Goal: Task Accomplishment & Management: Manage account settings

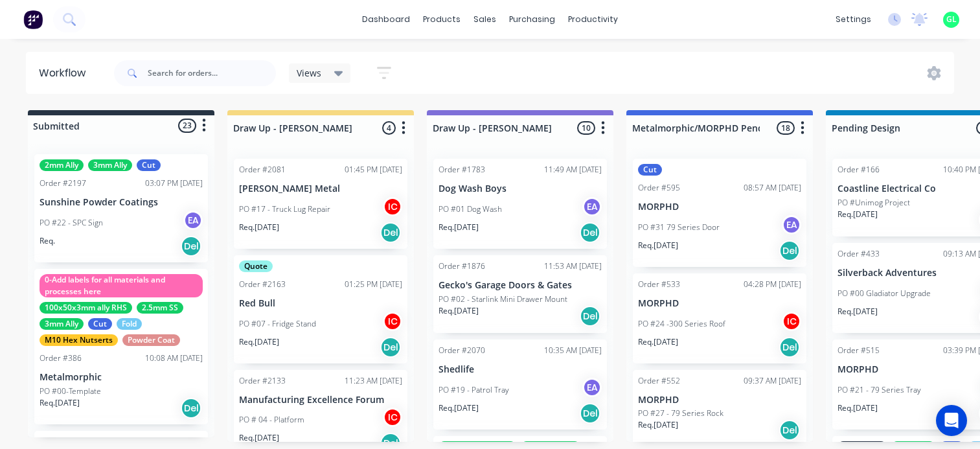
scroll to position [0, 1619]
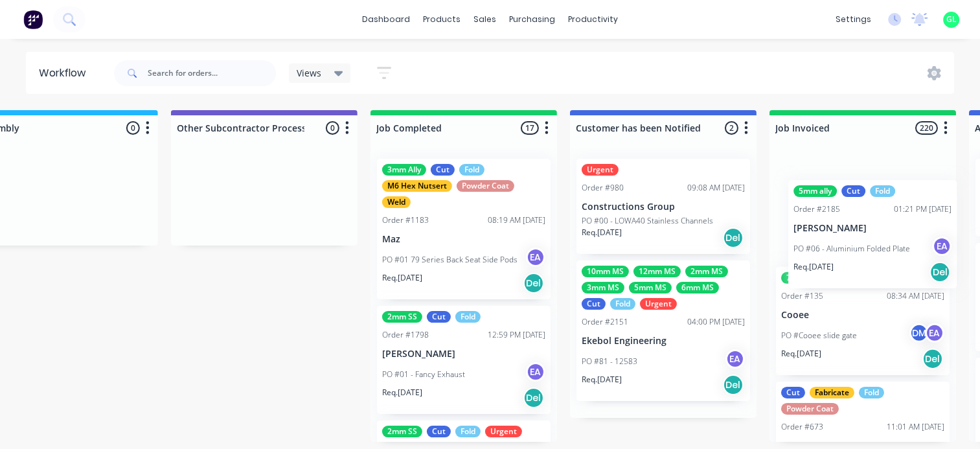
scroll to position [3, 3847]
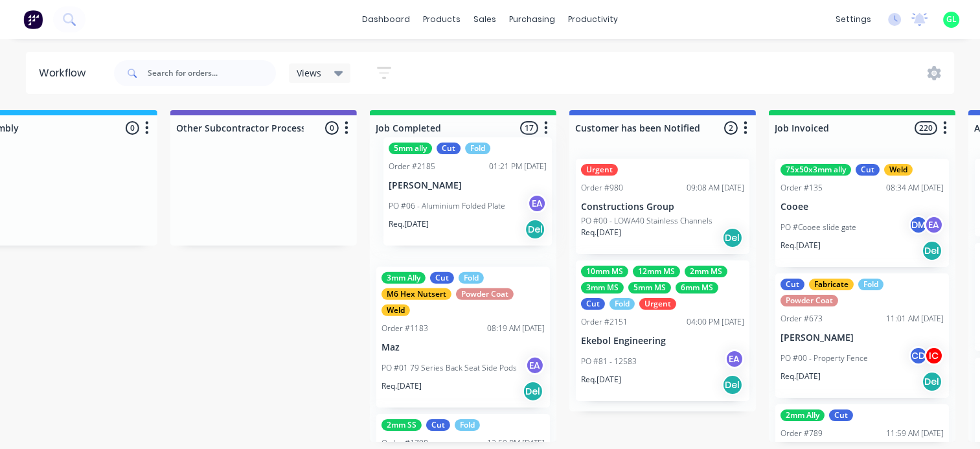
drag, startPoint x: 227, startPoint y: 401, endPoint x: 443, endPoint y: 207, distance: 290.3
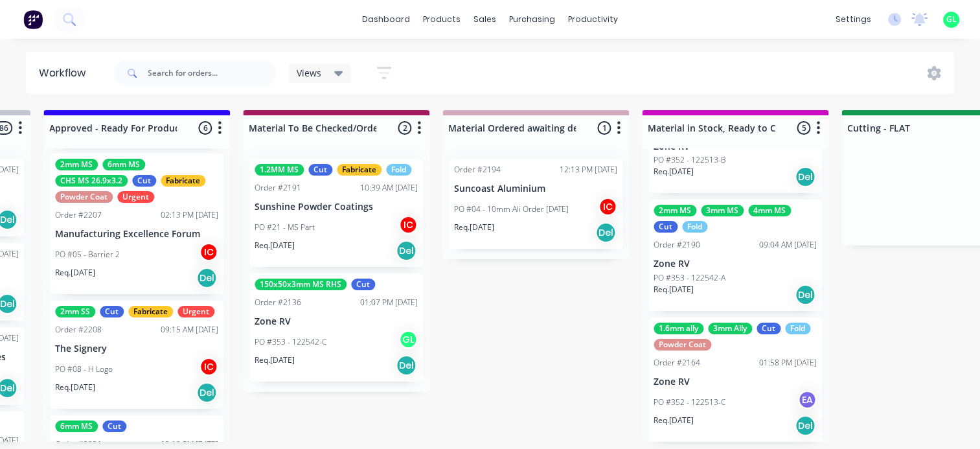
scroll to position [317, 0]
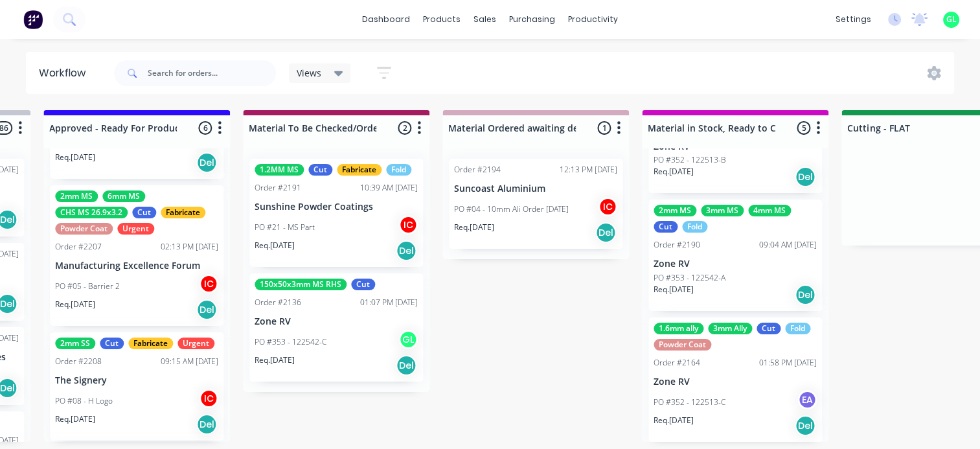
click at [143, 282] on div "PO #05 - Barrier 2 IC" at bounding box center [136, 286] width 163 height 25
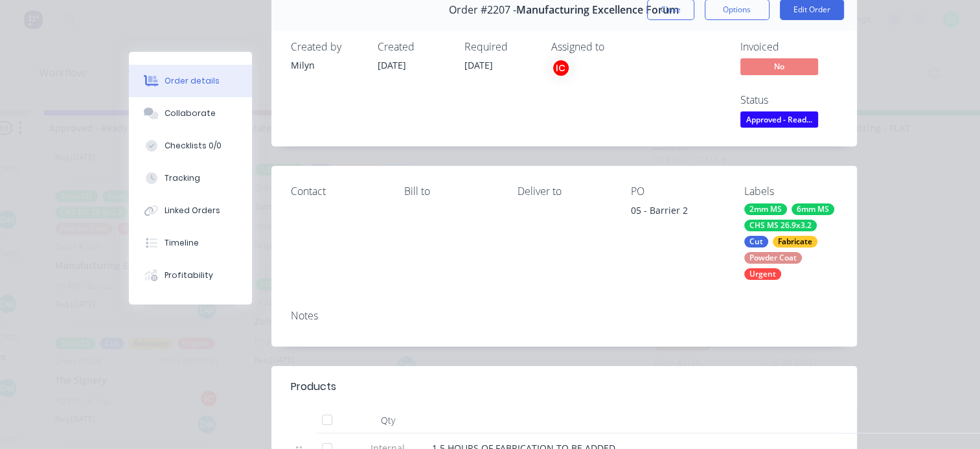
scroll to position [0, 0]
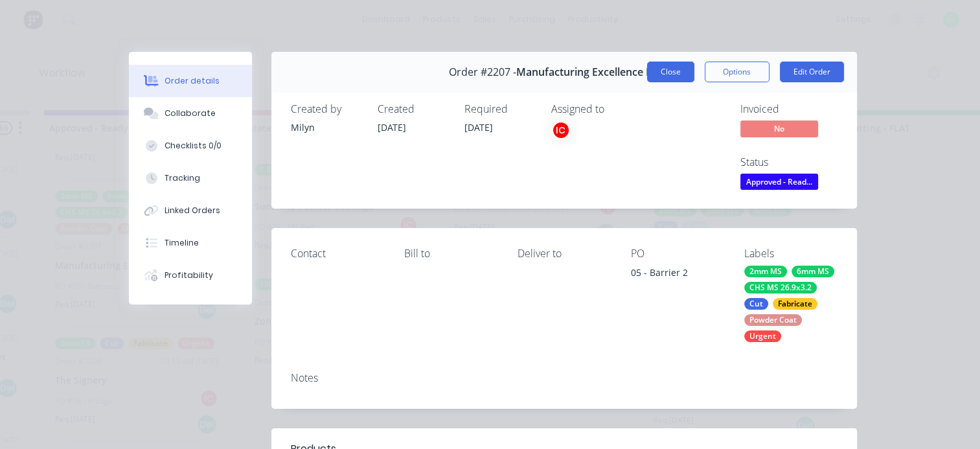
click at [658, 74] on button "Close" at bounding box center [670, 72] width 47 height 21
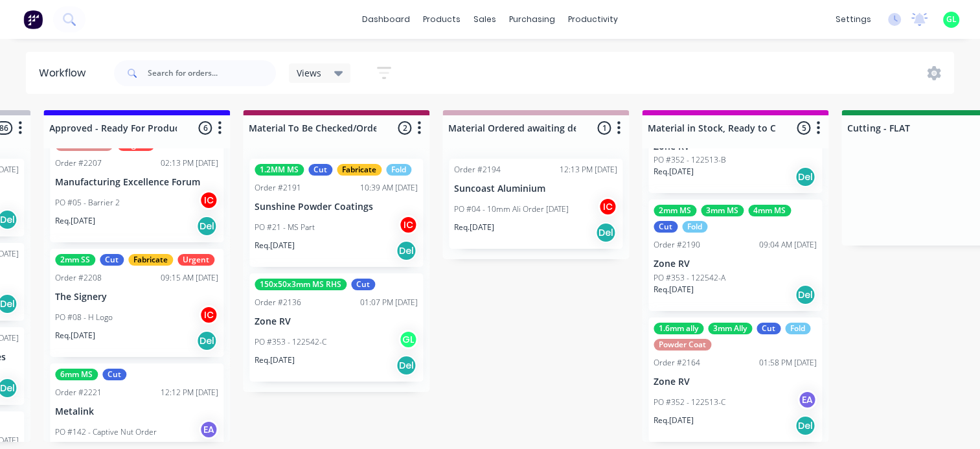
scroll to position [317, 0]
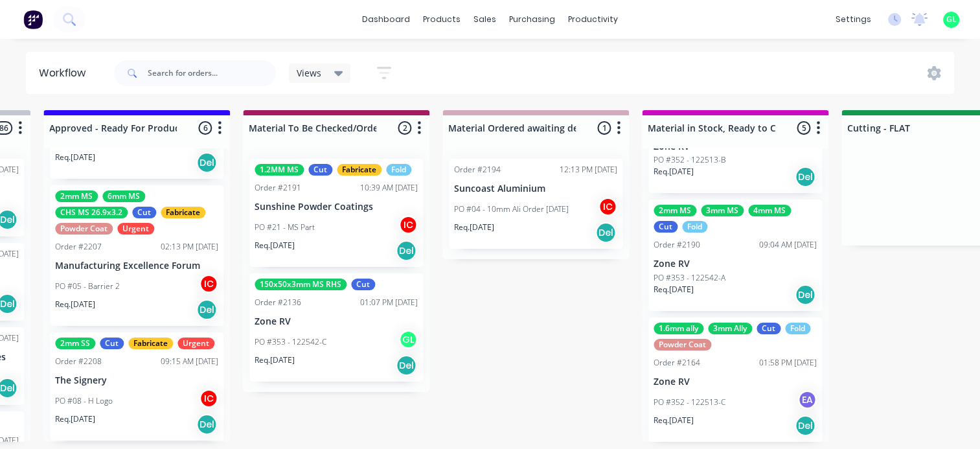
click at [104, 299] on div "Req. [DATE] Del" at bounding box center [136, 310] width 163 height 22
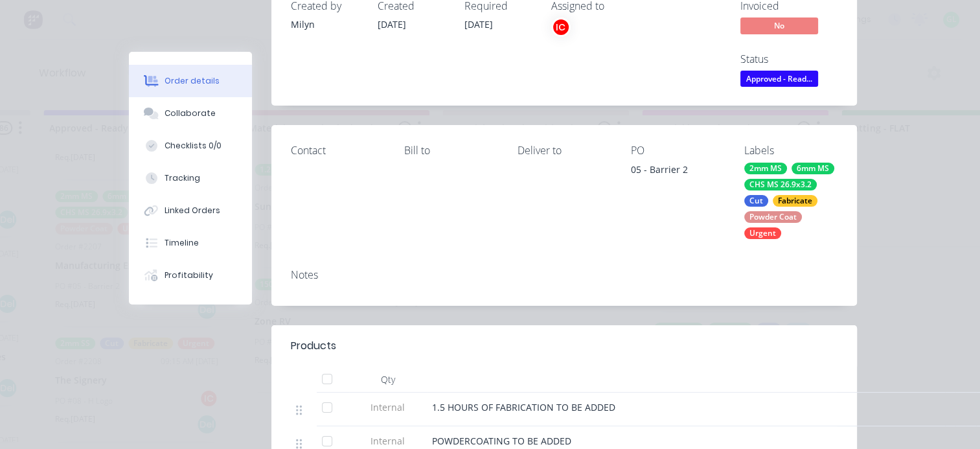
scroll to position [0, 0]
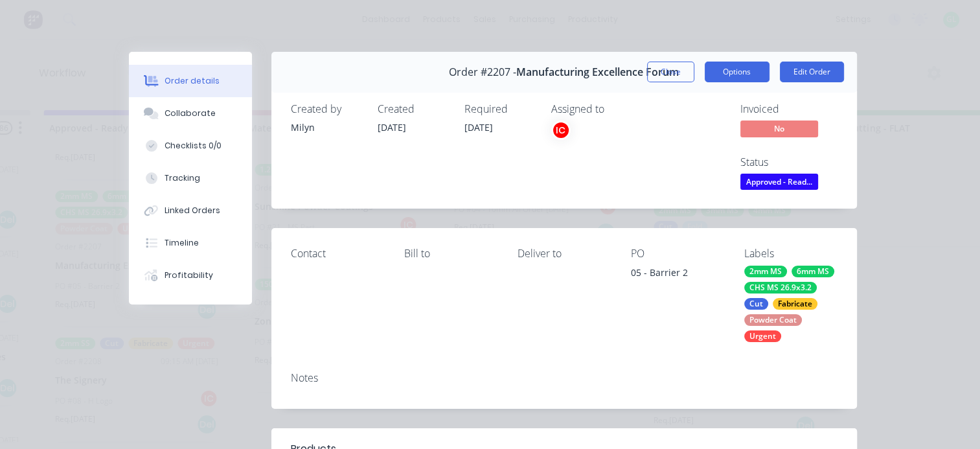
click at [729, 75] on button "Options" at bounding box center [737, 72] width 65 height 21
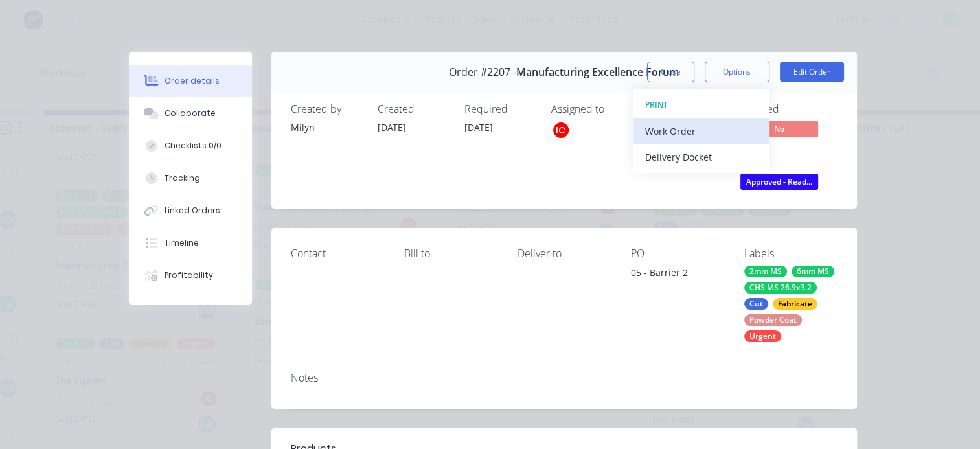
click at [666, 133] on div "Work Order" at bounding box center [701, 131] width 113 height 19
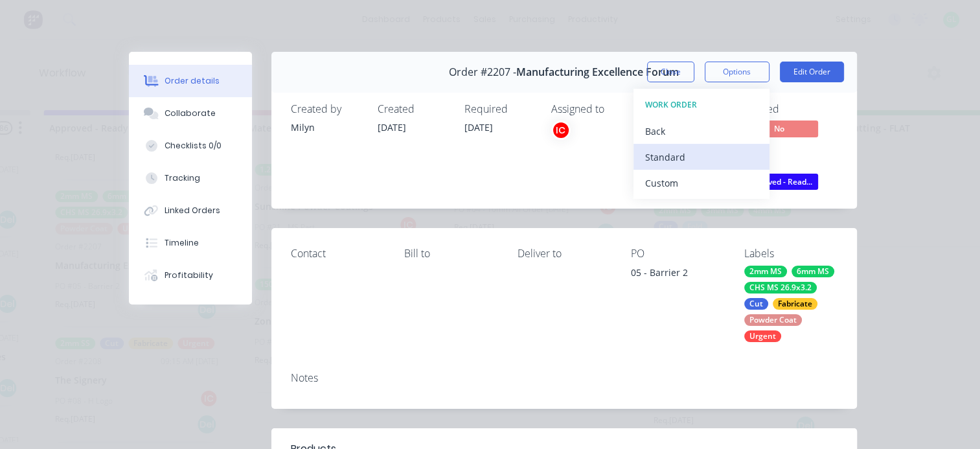
click at [657, 155] on div "Standard" at bounding box center [701, 157] width 113 height 19
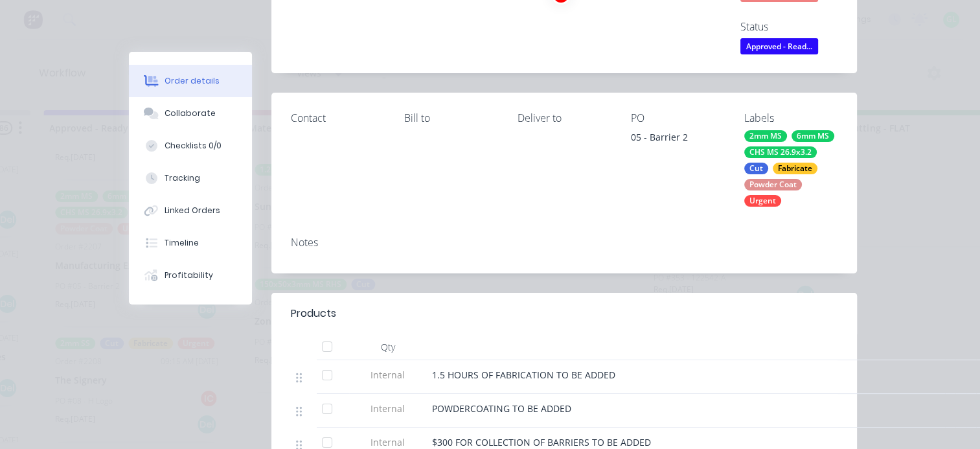
scroll to position [130, 0]
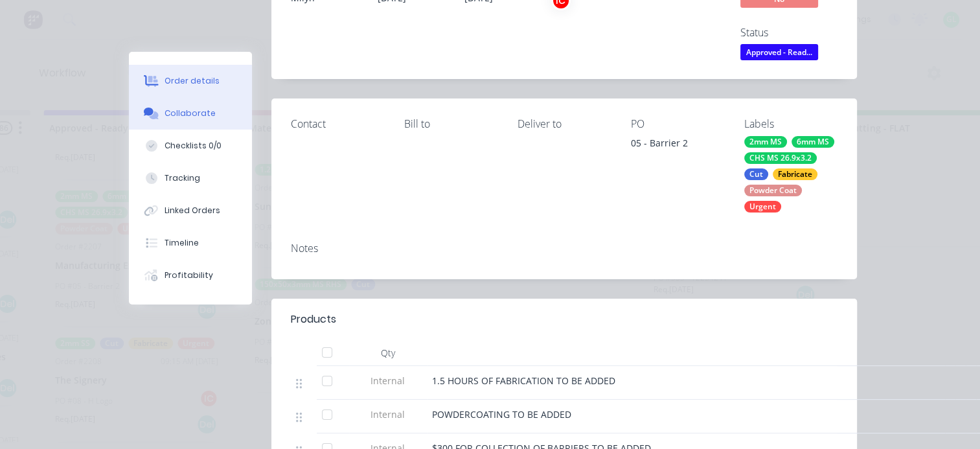
click at [192, 119] on button "Collaborate" at bounding box center [190, 113] width 123 height 32
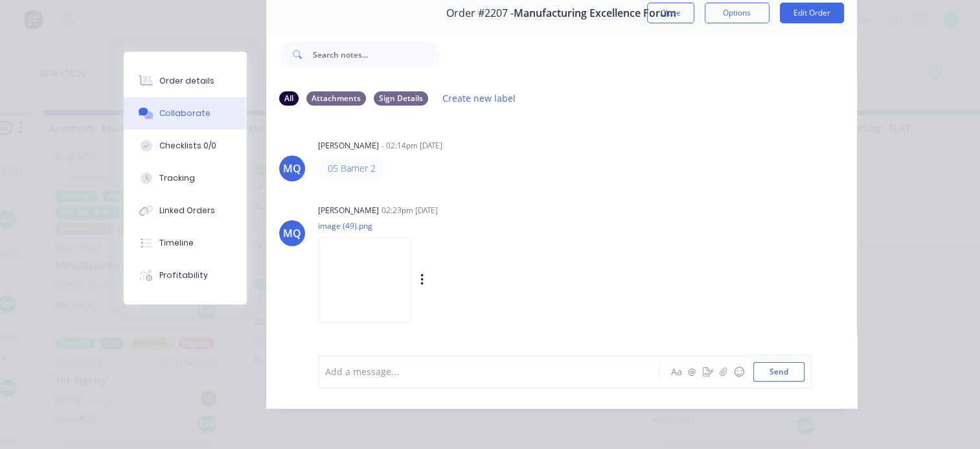
scroll to position [67, 0]
click at [185, 85] on div "Order details" at bounding box center [186, 81] width 55 height 12
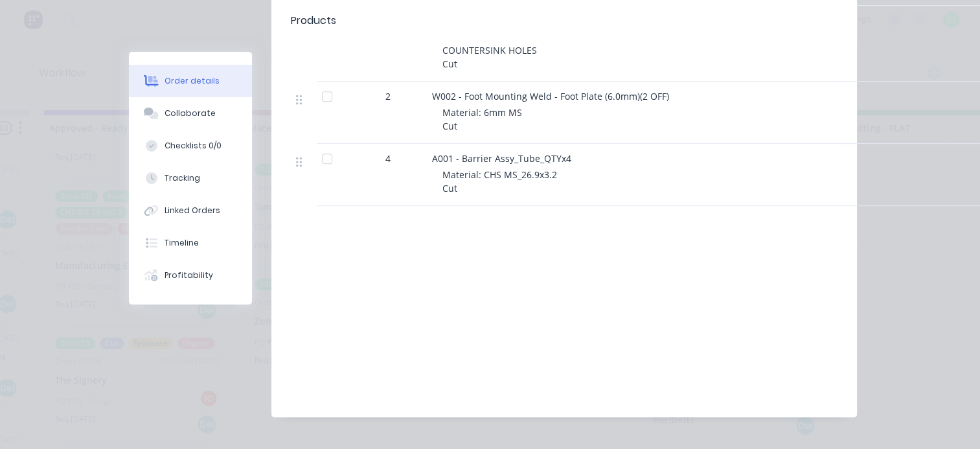
scroll to position [0, 0]
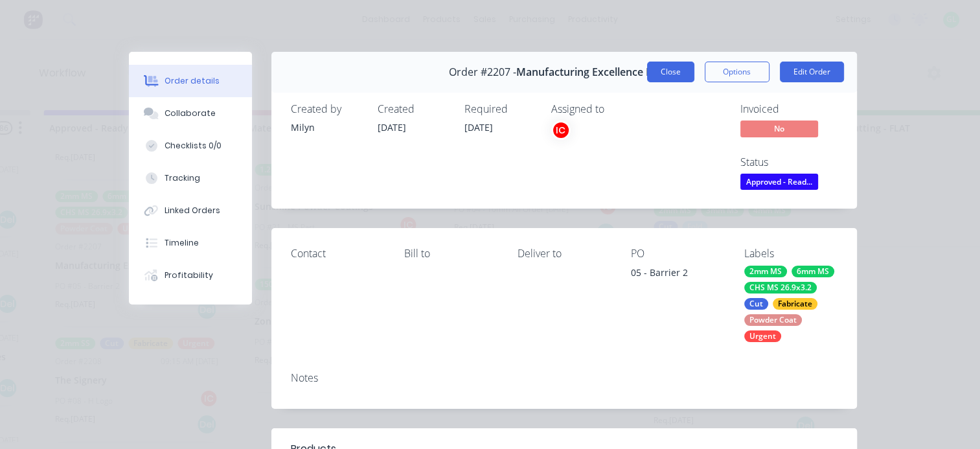
click at [662, 67] on button "Close" at bounding box center [670, 72] width 47 height 21
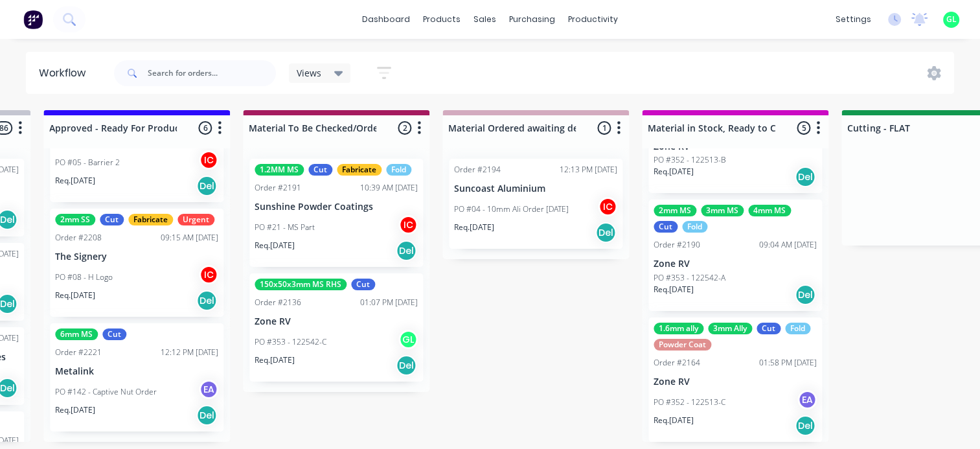
scroll to position [3, 1580]
click at [144, 398] on p "PO #142 - Captive Nut Order" at bounding box center [106, 392] width 102 height 12
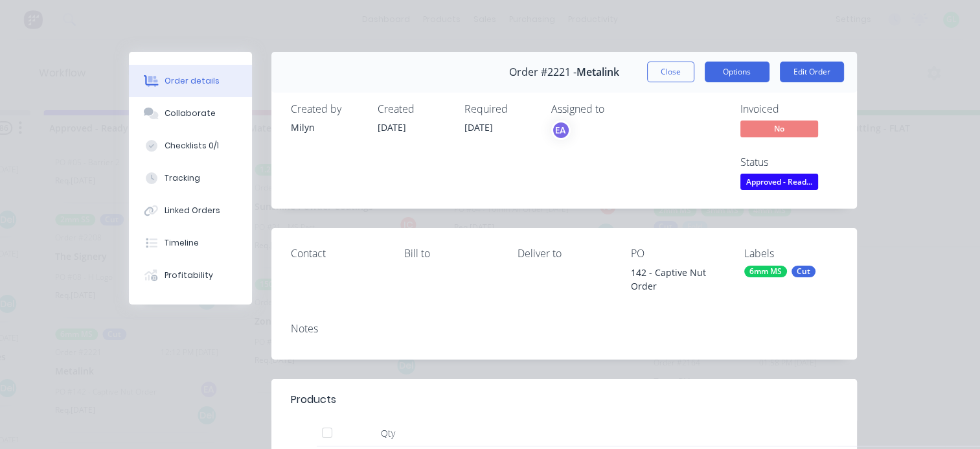
click at [729, 71] on button "Options" at bounding box center [737, 72] width 65 height 21
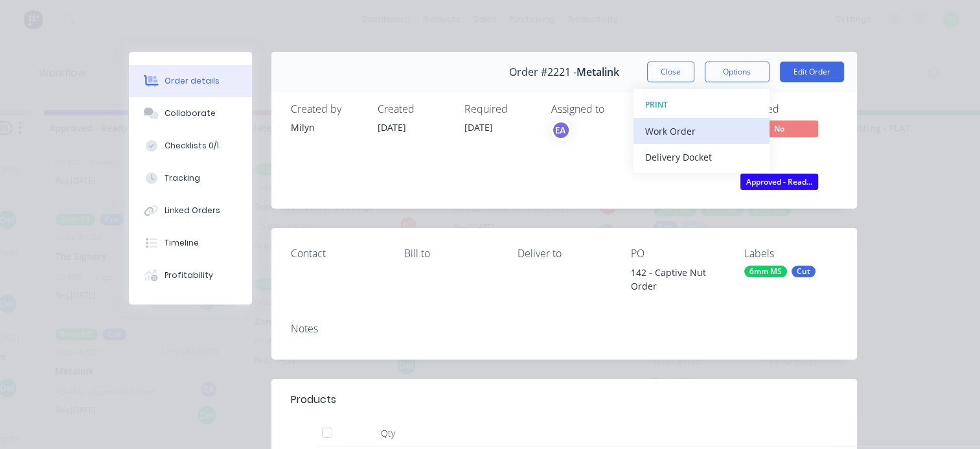
click at [686, 129] on div "Work Order" at bounding box center [701, 131] width 113 height 19
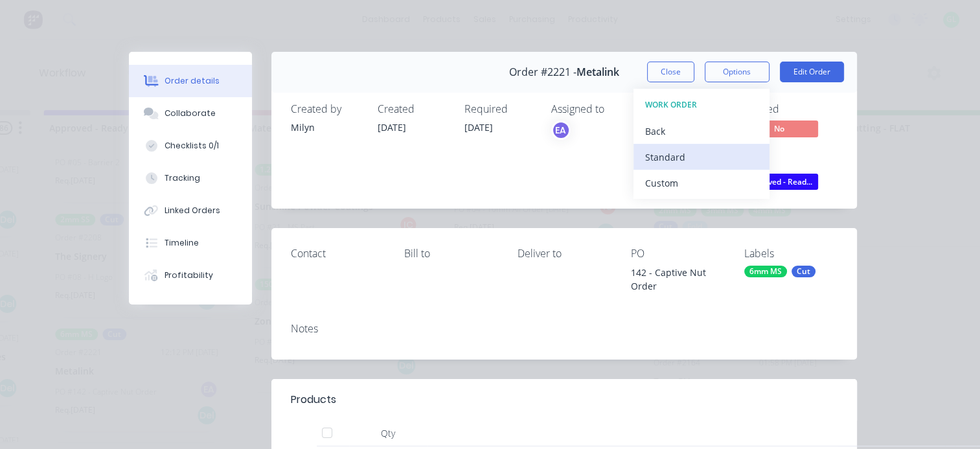
click at [675, 152] on div "Standard" at bounding box center [701, 157] width 113 height 19
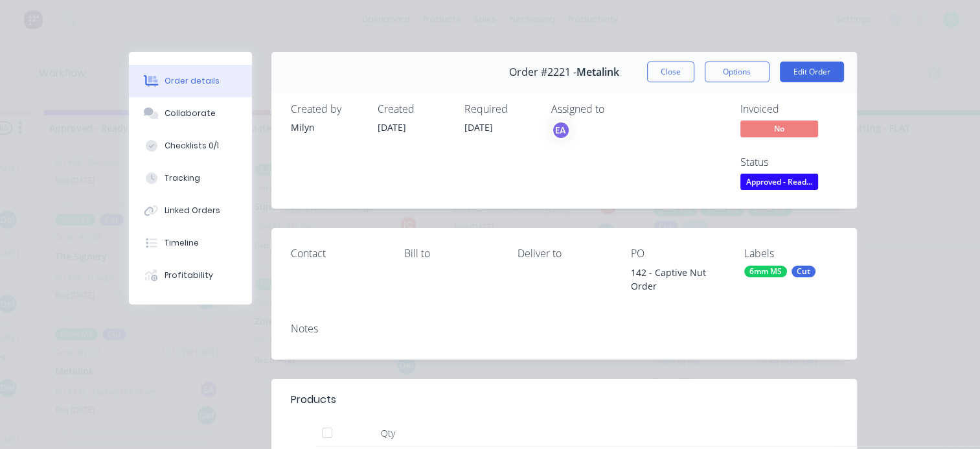
click at [771, 183] on span "Approved - Read..." at bounding box center [779, 182] width 78 height 16
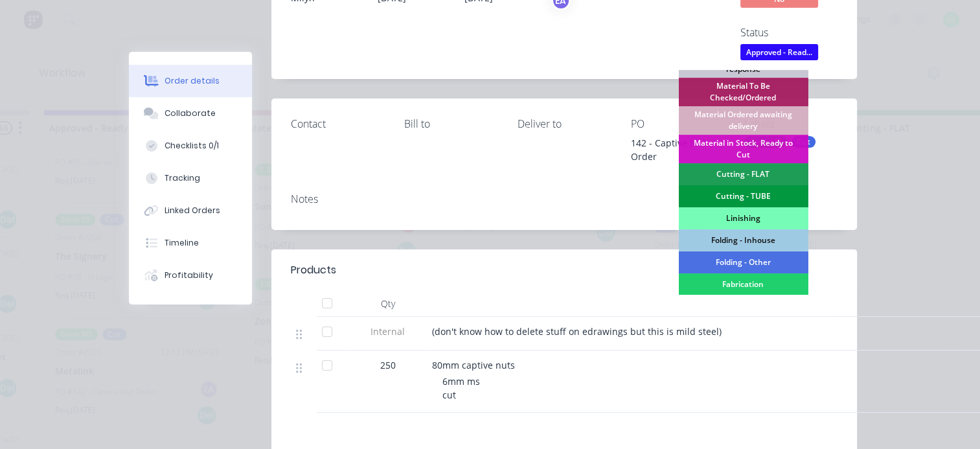
scroll to position [187, 0]
click at [740, 143] on div "Material in Stock, Ready to Cut" at bounding box center [743, 149] width 130 height 28
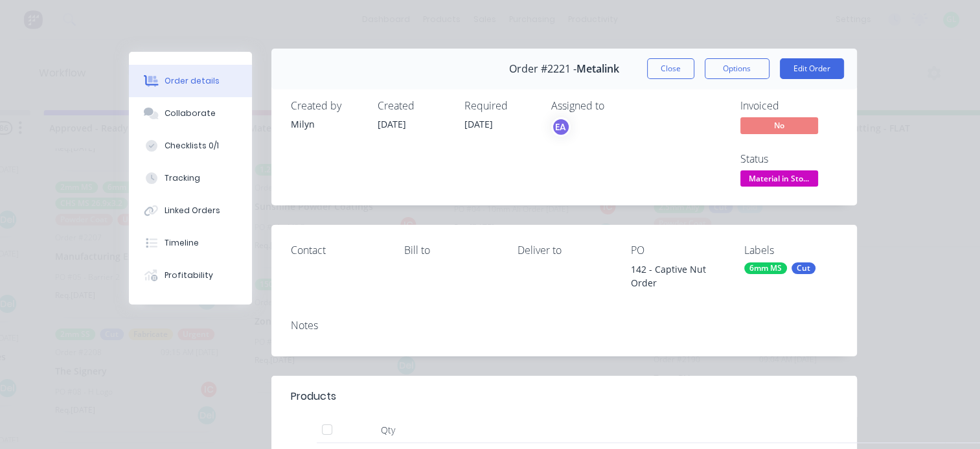
scroll to position [0, 0]
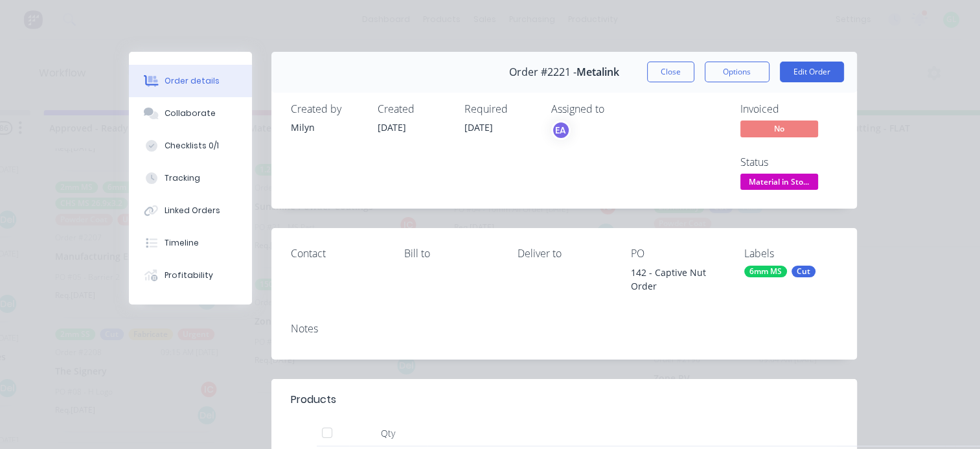
drag, startPoint x: 658, startPoint y: 73, endPoint x: 549, endPoint y: 222, distance: 185.0
click at [658, 73] on button "Close" at bounding box center [670, 72] width 47 height 21
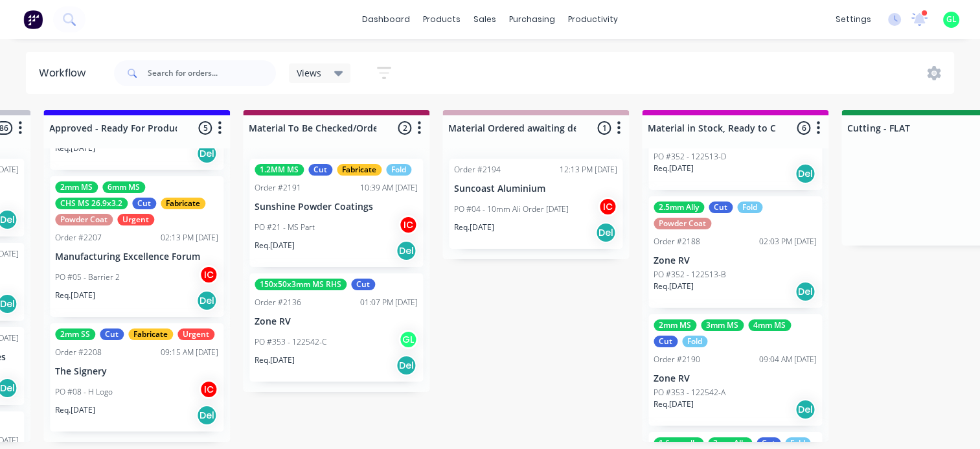
click at [137, 266] on div "PO #05 - Barrier 2 IC" at bounding box center [136, 277] width 163 height 25
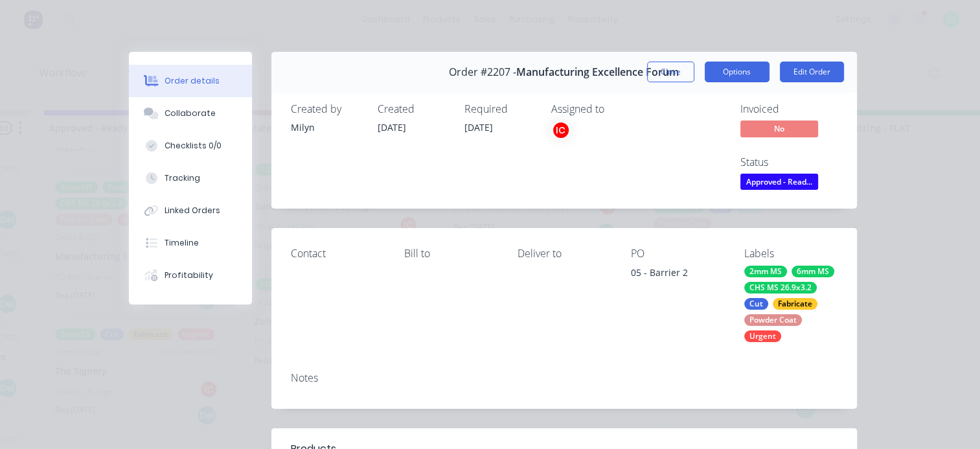
click at [732, 69] on button "Options" at bounding box center [737, 72] width 65 height 21
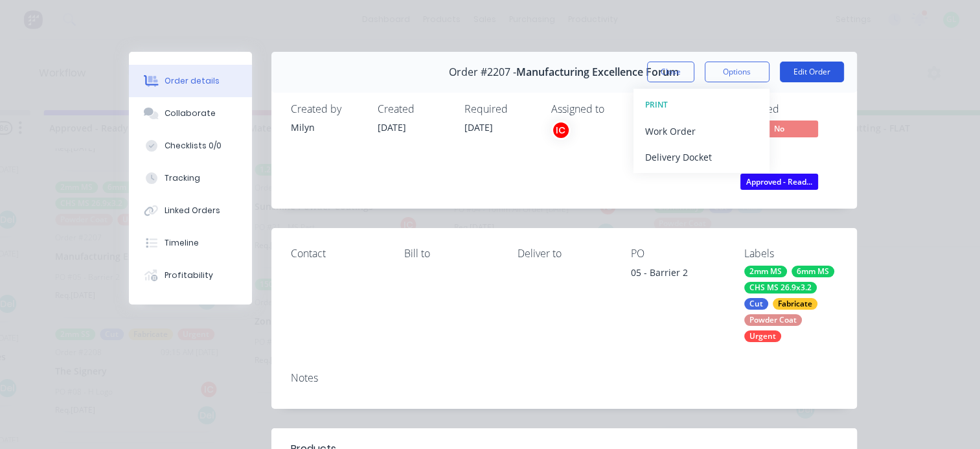
click at [799, 78] on button "Edit Order" at bounding box center [812, 72] width 64 height 21
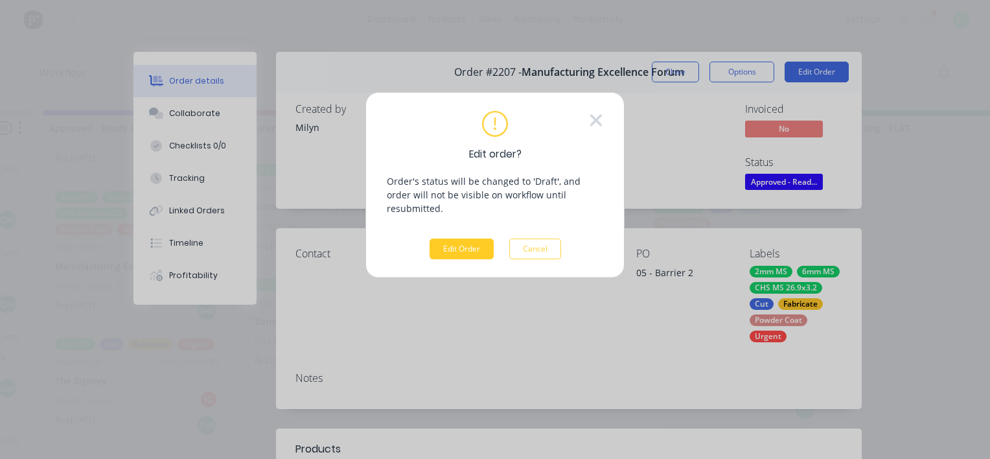
click at [469, 244] on button "Edit Order" at bounding box center [461, 248] width 64 height 21
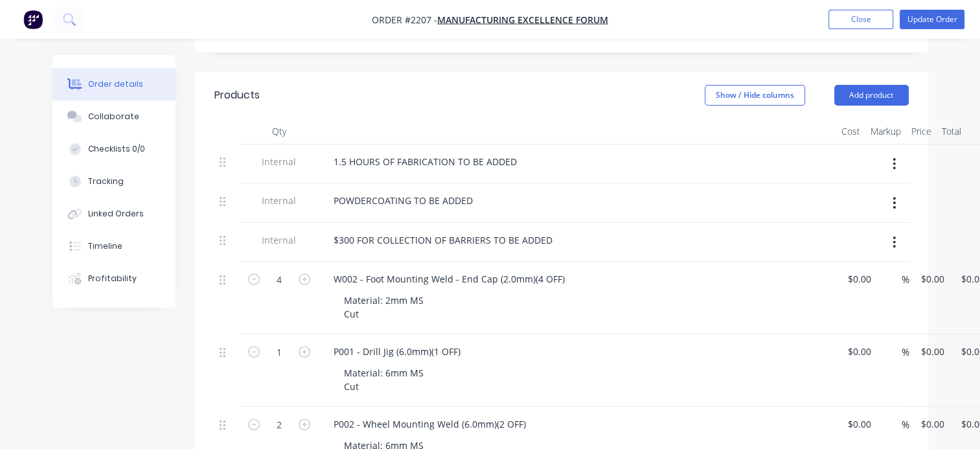
scroll to position [324, 0]
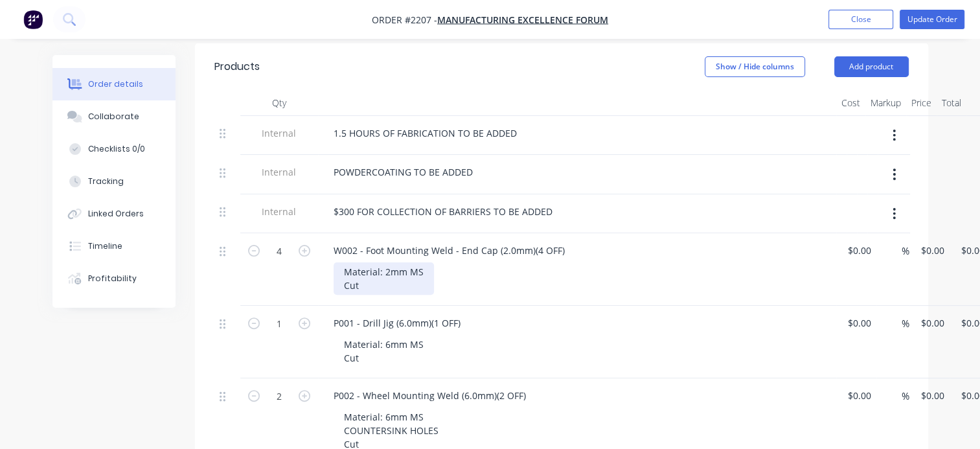
click at [401, 286] on div "Material: 2mm MS Cut" at bounding box center [384, 278] width 100 height 32
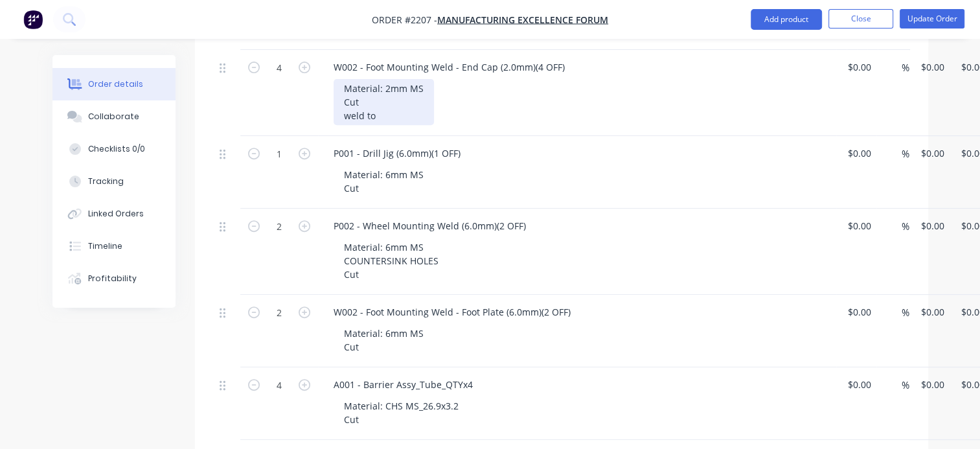
scroll to position [583, 0]
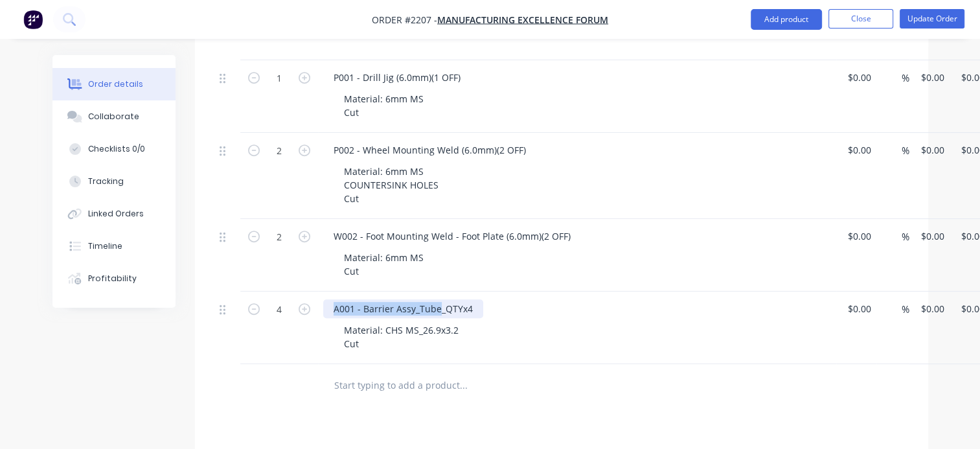
drag, startPoint x: 333, startPoint y: 306, endPoint x: 435, endPoint y: 312, distance: 102.5
click at [435, 312] on div "A001 - Barrier Assy_Tube_QTYx4" at bounding box center [403, 308] width 160 height 19
copy div "A001 - Barrier Assy_Tube"
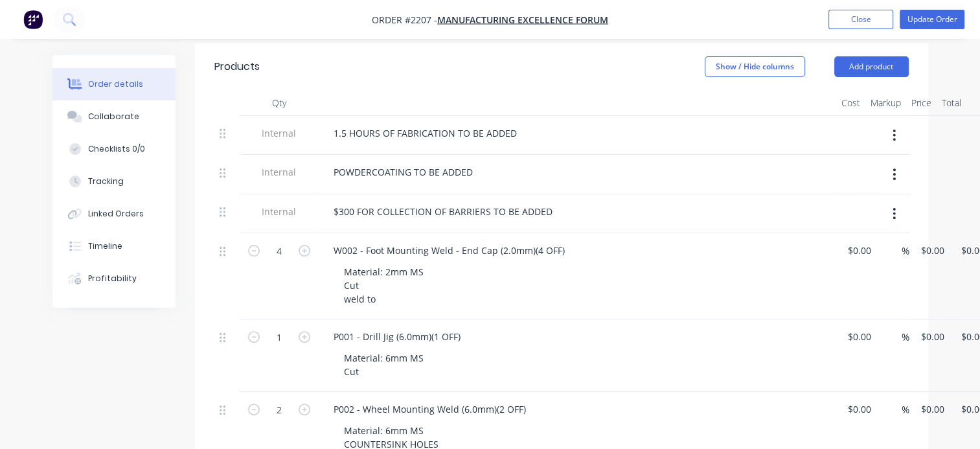
scroll to position [324, 0]
click at [381, 298] on div "Material: 2mm MS Cut weld to" at bounding box center [384, 285] width 100 height 46
click at [385, 299] on div "Material: 2mm MS Cut weld to" at bounding box center [384, 285] width 100 height 46
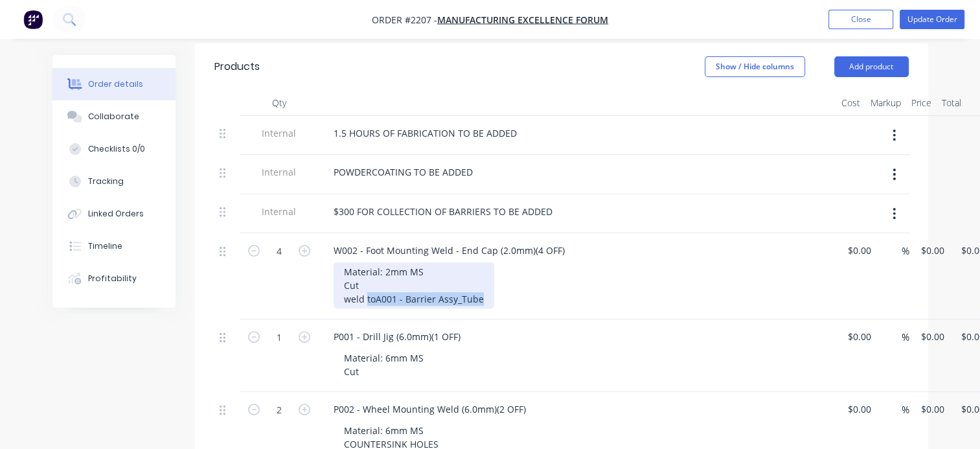
drag, startPoint x: 365, startPoint y: 299, endPoint x: 485, endPoint y: 302, distance: 120.5
click at [485, 302] on div "Material: 2mm MS Cut weld toA001 - Barrier Assy_Tube" at bounding box center [414, 285] width 161 height 46
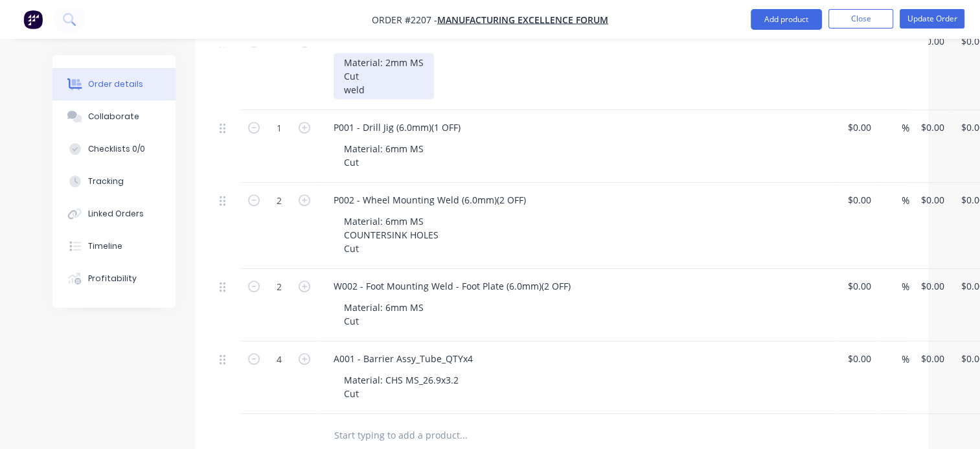
scroll to position [648, 0]
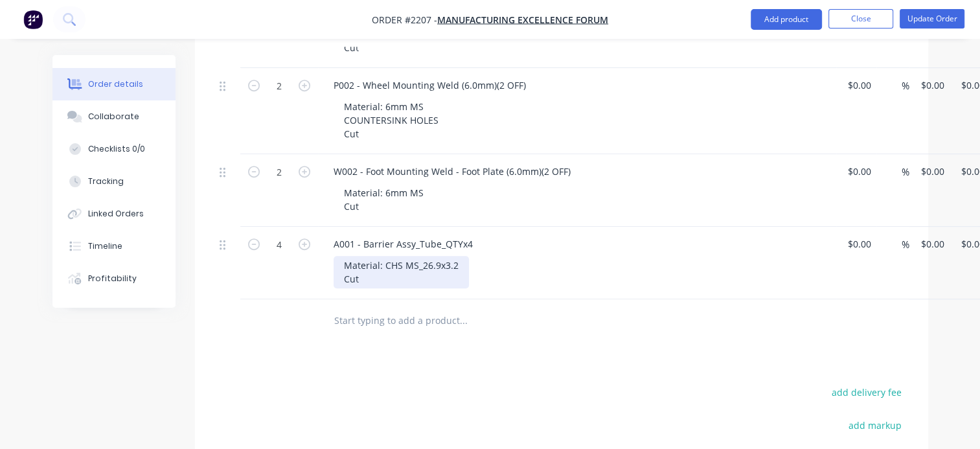
click at [386, 280] on div "Material: CHS MS_26.9x3.2 Cut" at bounding box center [401, 272] width 135 height 32
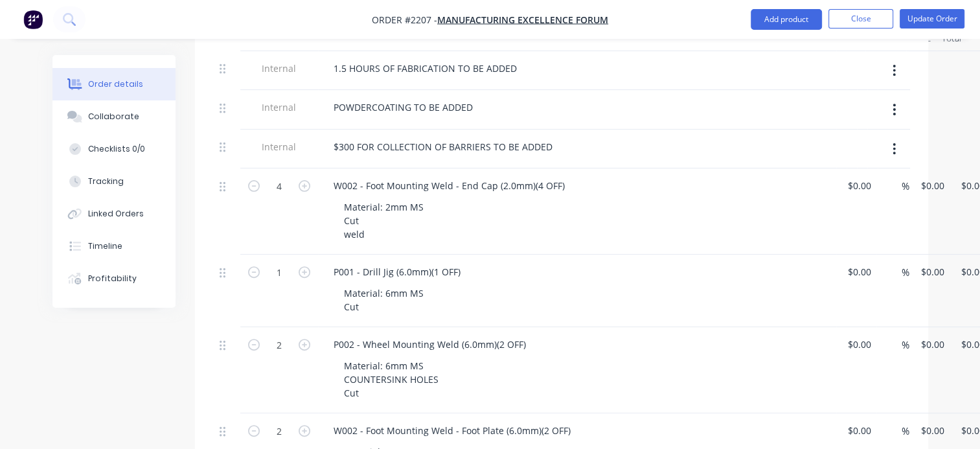
scroll to position [389, 41]
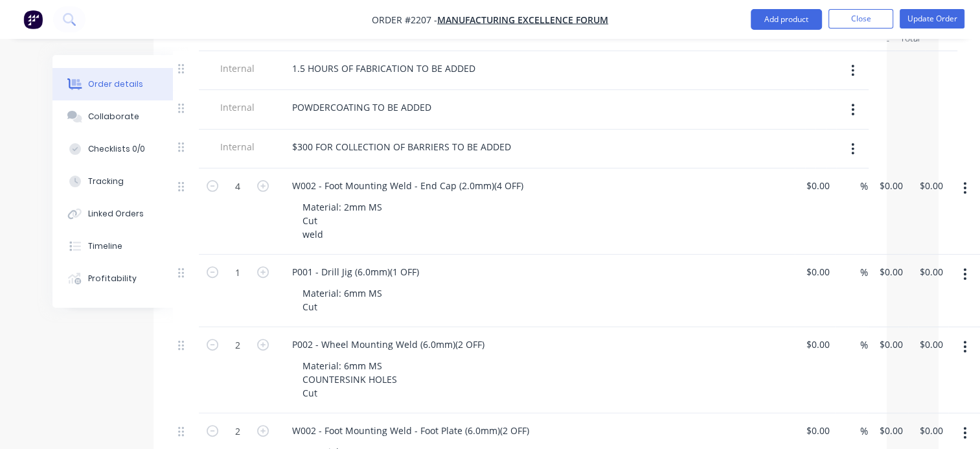
click at [967, 273] on button "button" at bounding box center [964, 273] width 30 height 23
click at [913, 390] on div "Delete" at bounding box center [919, 385] width 100 height 19
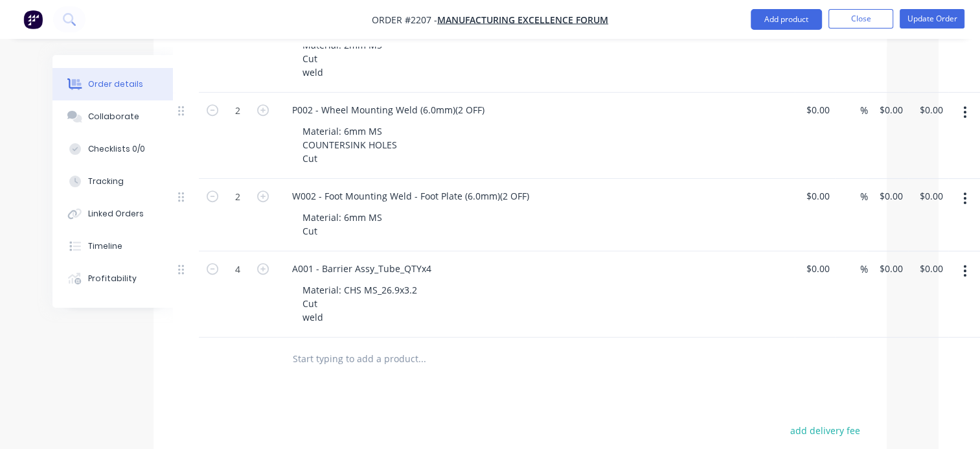
scroll to position [421, 41]
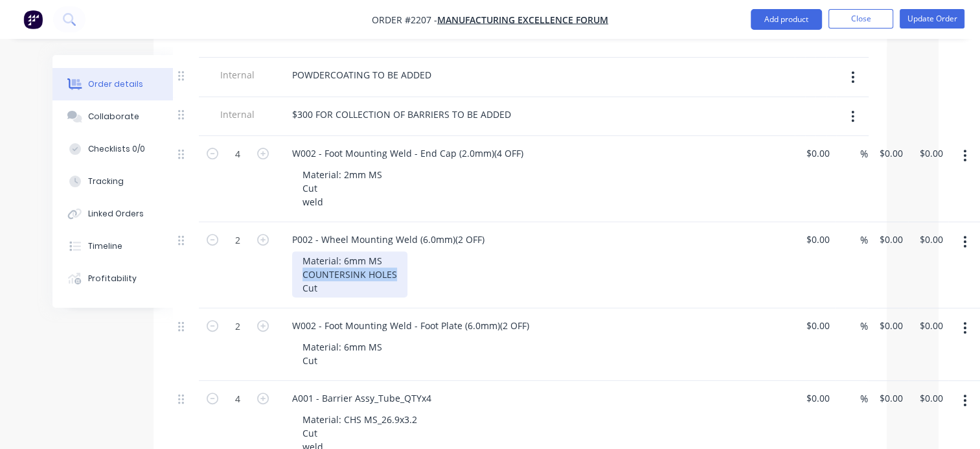
drag, startPoint x: 393, startPoint y: 272, endPoint x: 287, endPoint y: 277, distance: 106.3
click at [287, 277] on div "P002 - Wheel Mounting Weld (6.0mm)(2 OFF) Material: 6mm MS COUNTERSINK HOLES Cut" at bounding box center [536, 265] width 518 height 86
drag, startPoint x: 376, startPoint y: 288, endPoint x: 303, endPoint y: 288, distance: 73.2
click at [303, 288] on div "Material: 6mm MS Cut Tap holes M5-6H" at bounding box center [342, 274] width 100 height 46
copy div "Tap holes M5-6H"
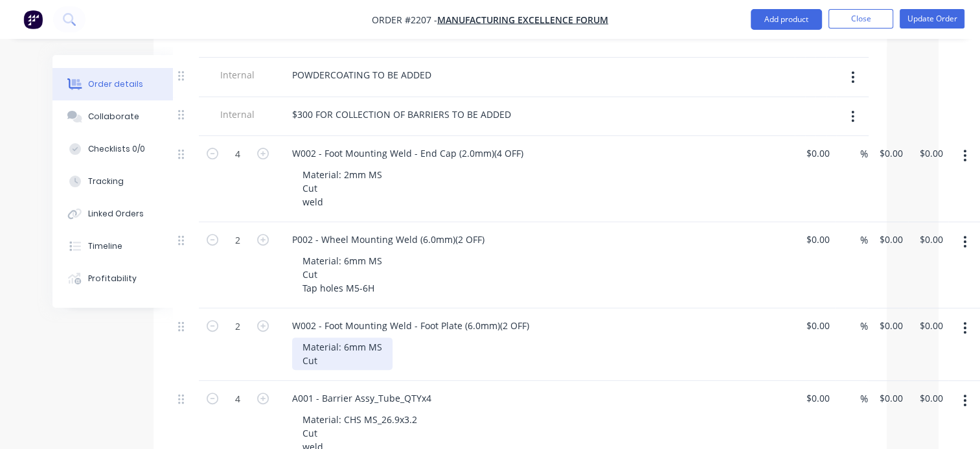
click at [338, 357] on div "Material: 6mm MS Cut" at bounding box center [342, 353] width 100 height 32
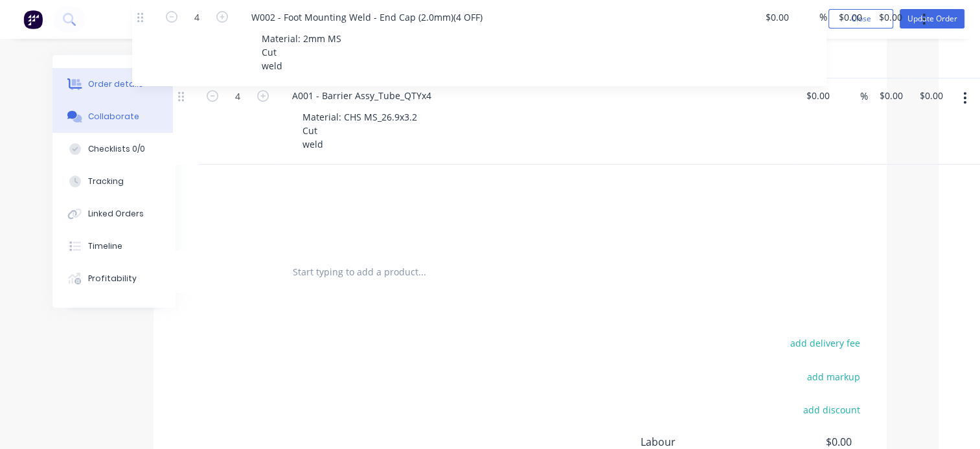
scroll to position [572, 41]
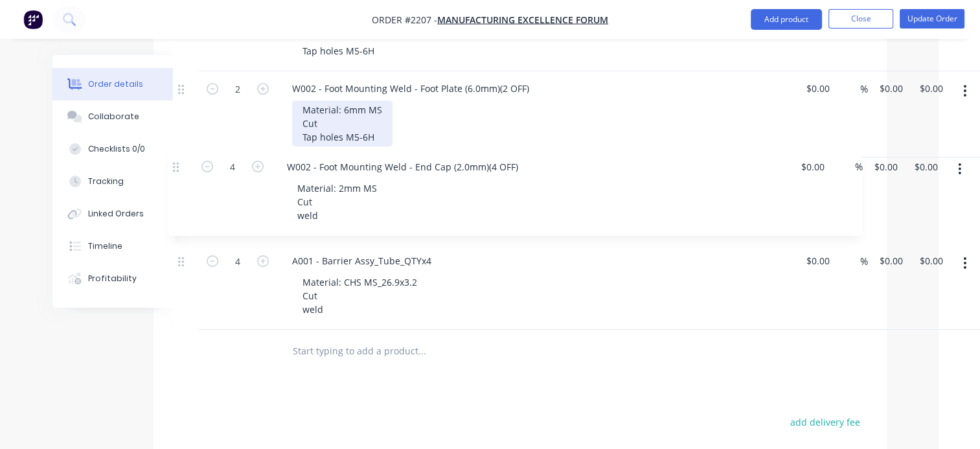
drag, startPoint x: 182, startPoint y: 152, endPoint x: 177, endPoint y: 171, distance: 20.0
click at [177, 171] on div "Order details Collaborate Checklists 0/0 Tracking Linked Orders Timeline Profit…" at bounding box center [448, 92] width 901 height 1219
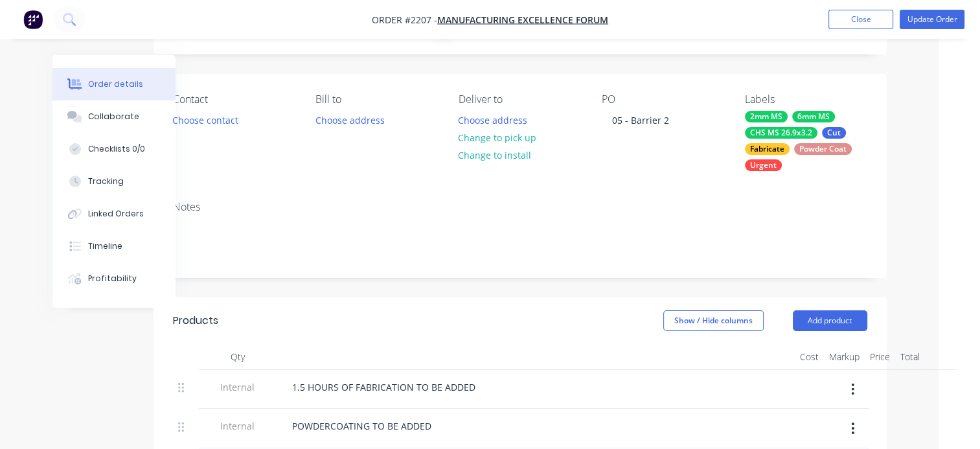
scroll to position [0, 41]
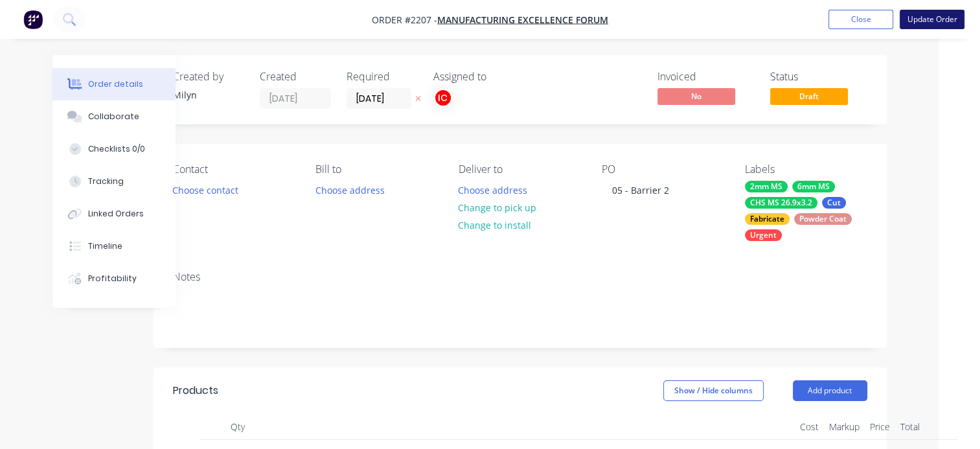
click at [938, 18] on button "Update Order" at bounding box center [932, 19] width 65 height 19
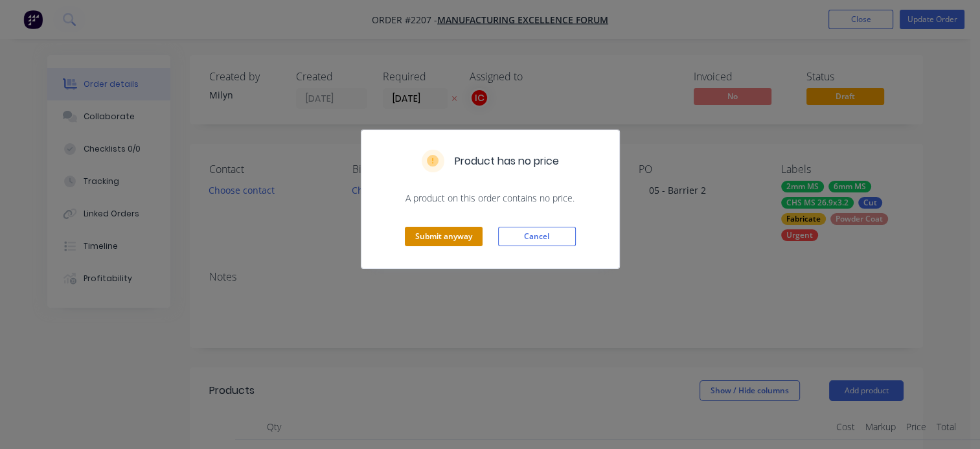
click at [429, 231] on button "Submit anyway" at bounding box center [444, 236] width 78 height 19
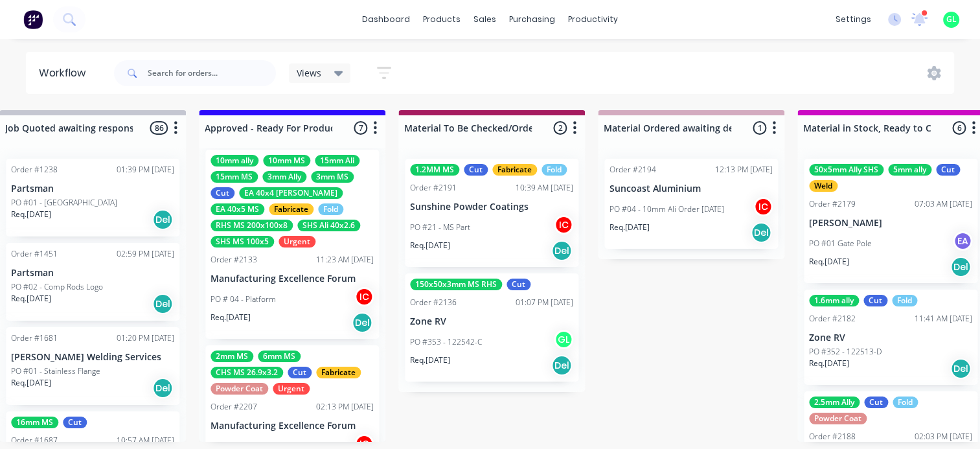
scroll to position [389, 0]
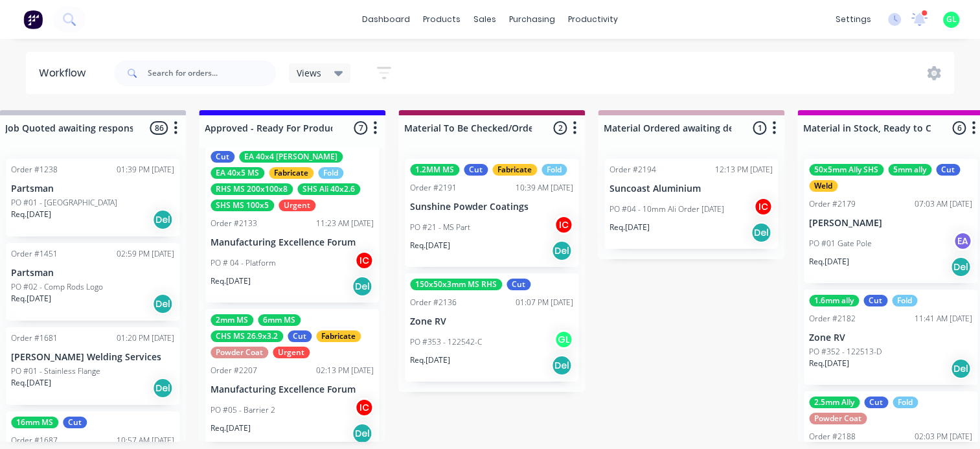
click at [291, 267] on div "PO # 04 - Platform IC" at bounding box center [291, 263] width 163 height 25
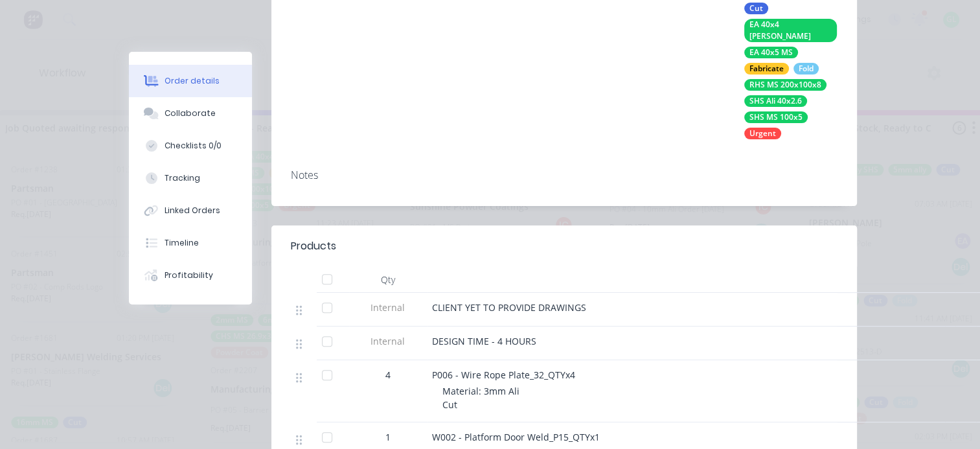
scroll to position [0, 0]
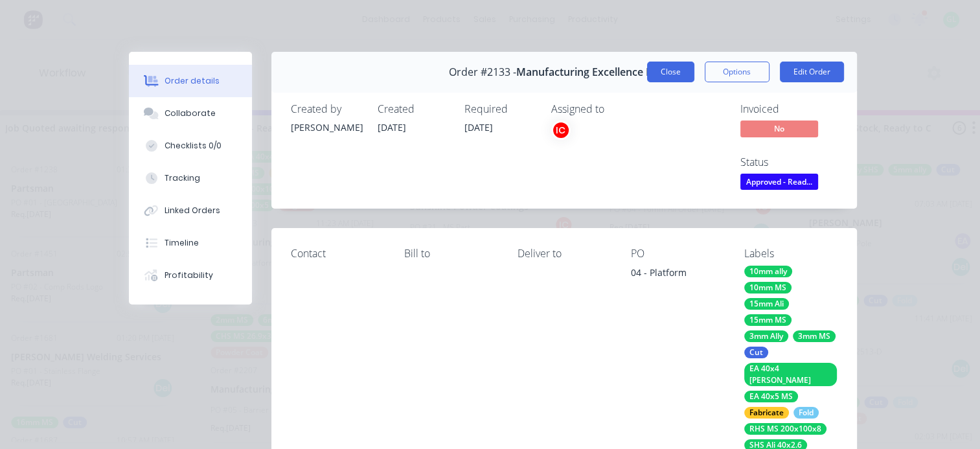
click at [660, 66] on button "Close" at bounding box center [670, 72] width 47 height 21
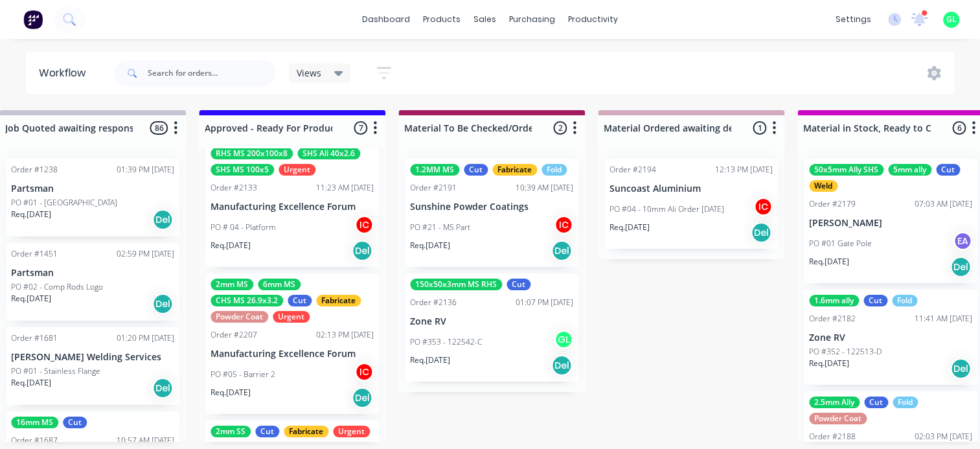
scroll to position [518, 0]
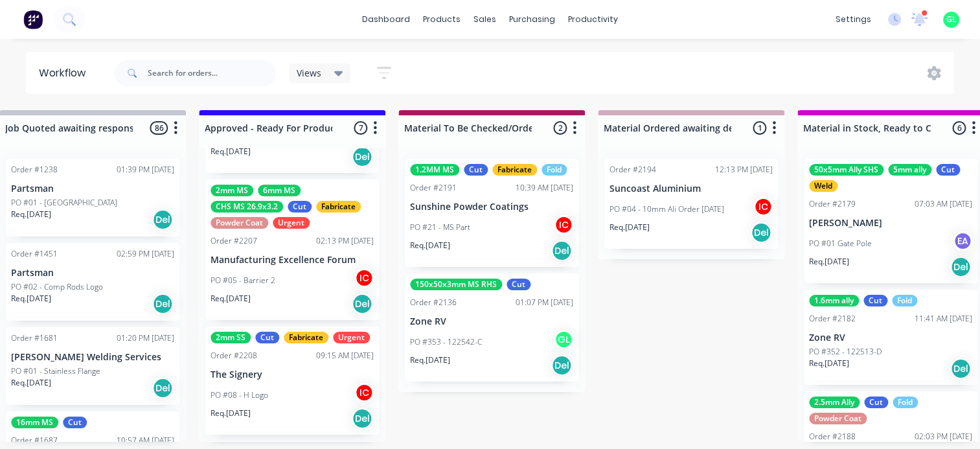
click at [282, 288] on div "PO #05 - Barrier 2 IC" at bounding box center [291, 280] width 163 height 25
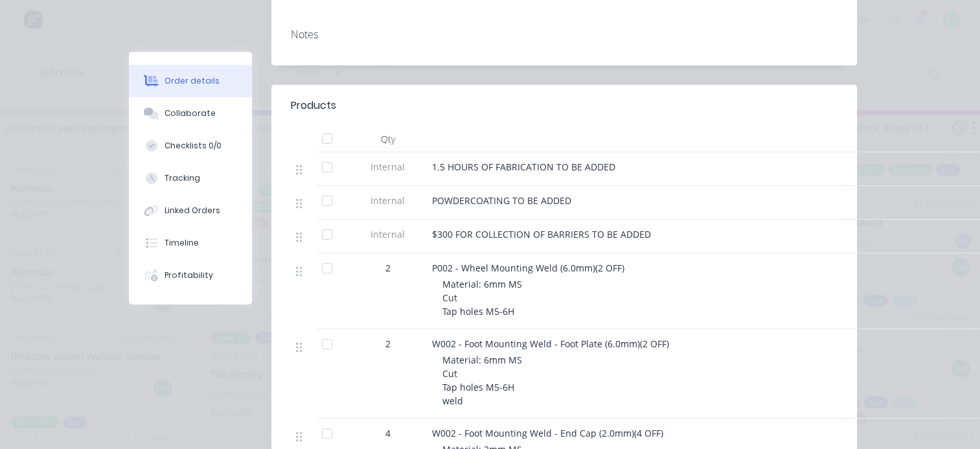
scroll to position [0, 0]
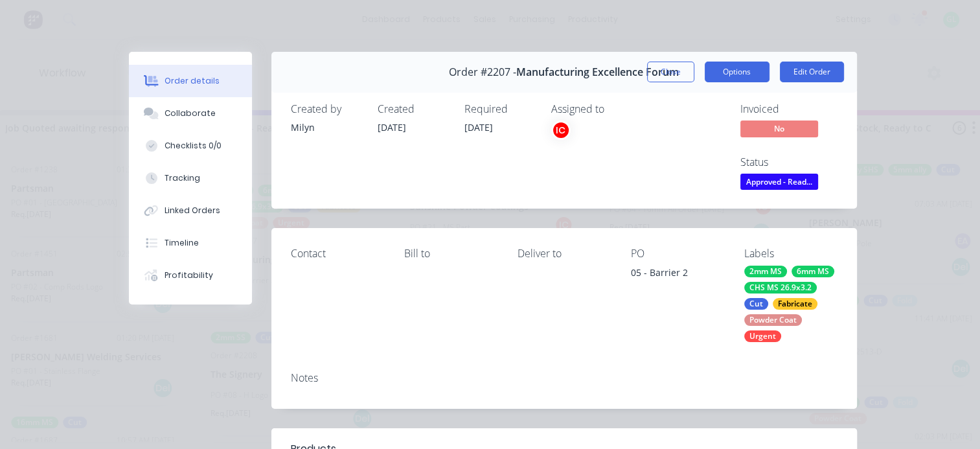
click at [733, 71] on button "Options" at bounding box center [737, 72] width 65 height 21
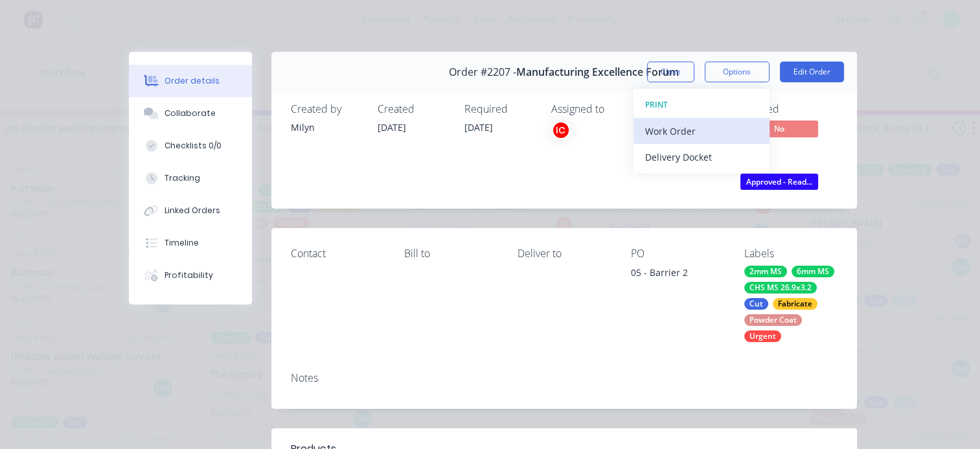
click at [686, 125] on div "Work Order" at bounding box center [701, 131] width 113 height 19
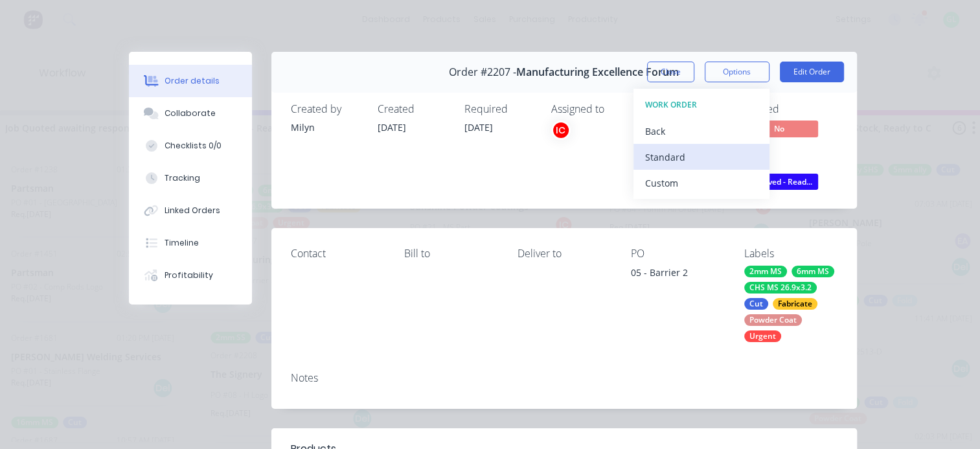
click at [658, 158] on div "Standard" at bounding box center [701, 157] width 113 height 19
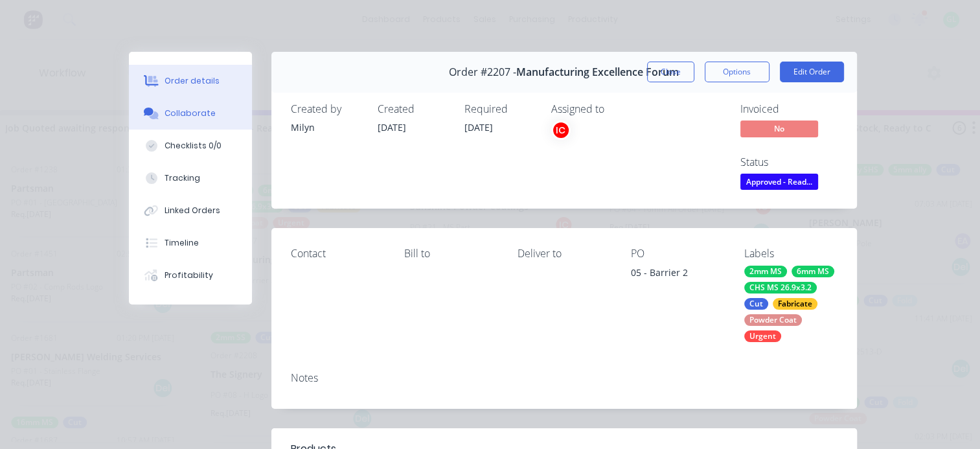
click at [192, 109] on div "Collaborate" at bounding box center [189, 114] width 51 height 12
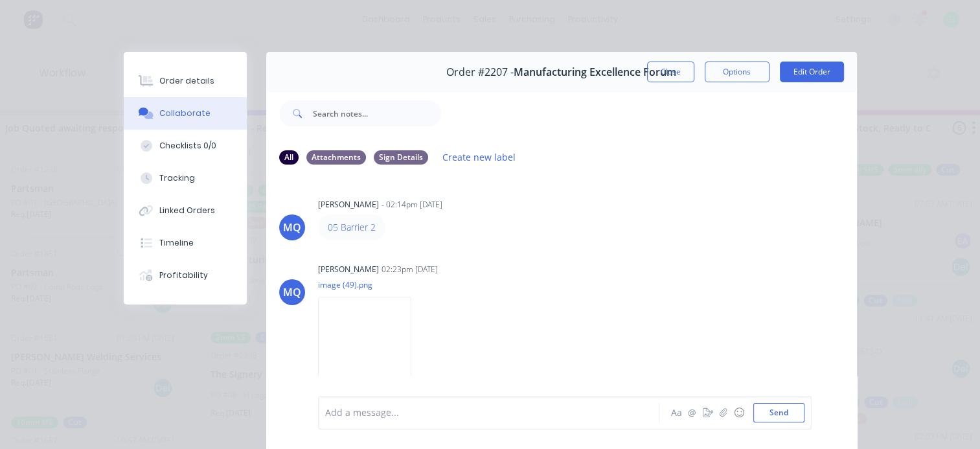
click at [396, 413] on div at bounding box center [492, 413] width 333 height 14
click at [658, 70] on button "Close" at bounding box center [670, 72] width 47 height 21
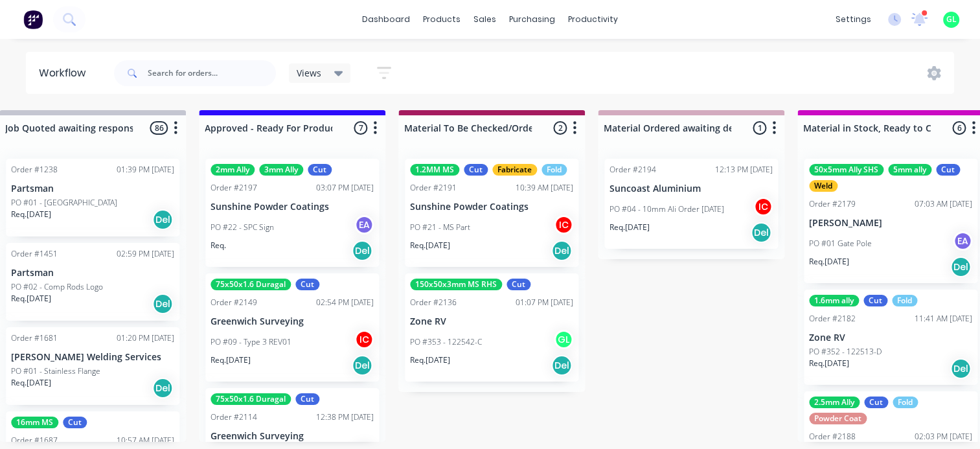
click at [482, 234] on div "PO #21 - MS Part IC" at bounding box center [491, 227] width 163 height 25
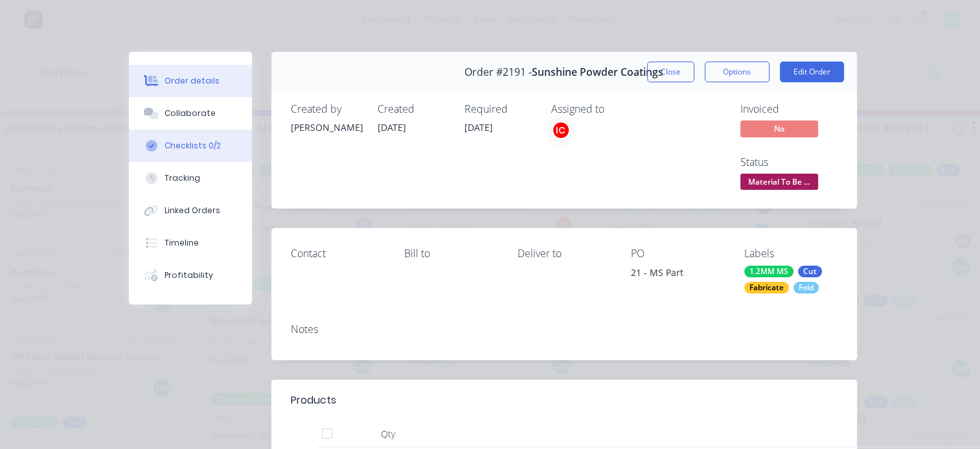
click at [190, 142] on div "Checklists 0/2" at bounding box center [192, 146] width 56 height 12
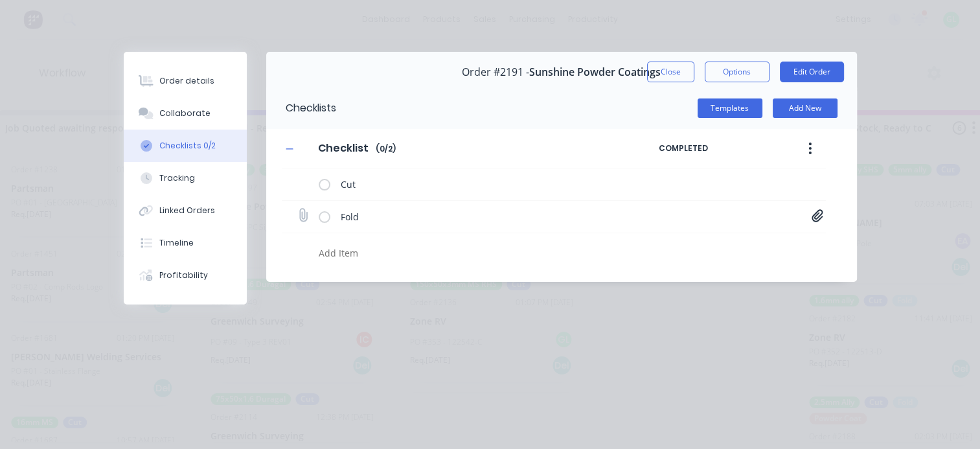
click at [813, 215] on icon at bounding box center [816, 215] width 11 height 12
click at [683, 246] on link "SCPC_21_Master.pdf" at bounding box center [713, 244] width 151 height 14
click at [361, 256] on textarea at bounding box center [477, 253] width 329 height 19
type textarea "x"
type textarea "w"
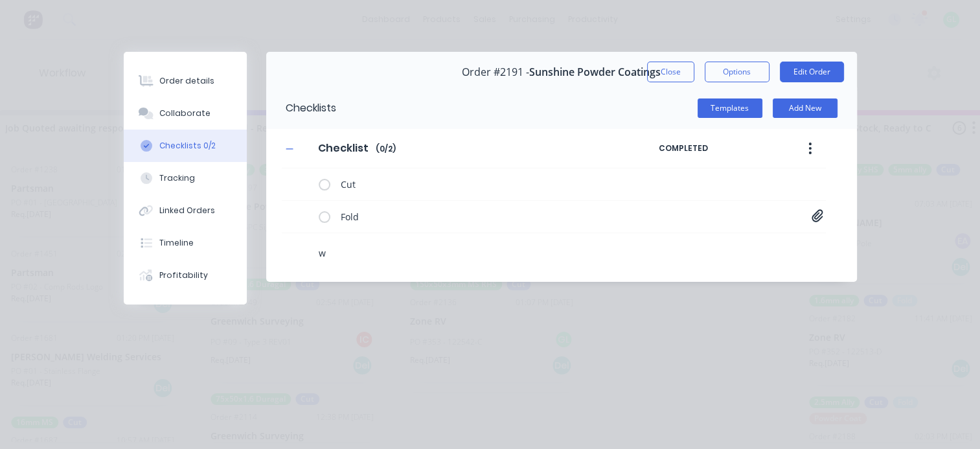
type textarea "x"
type textarea "we"
type textarea "x"
type textarea "weld"
type textarea "x"
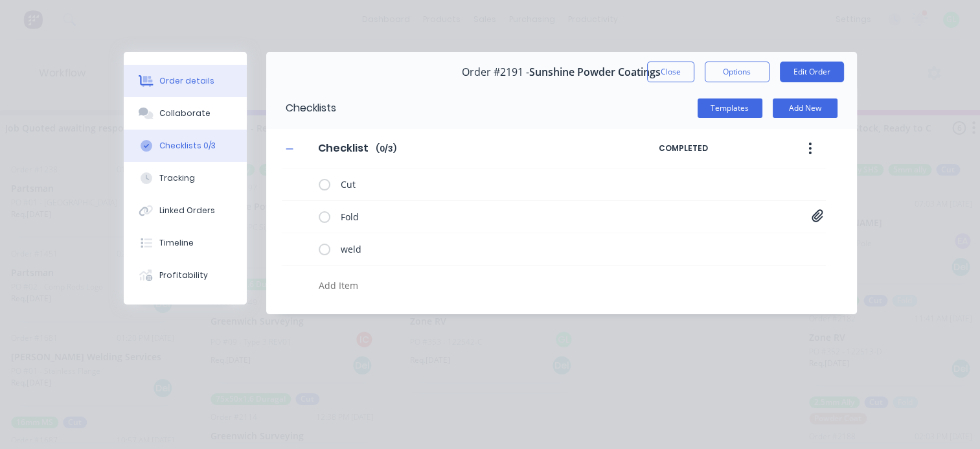
type textarea "x"
click at [195, 72] on button "Order details" at bounding box center [185, 81] width 123 height 32
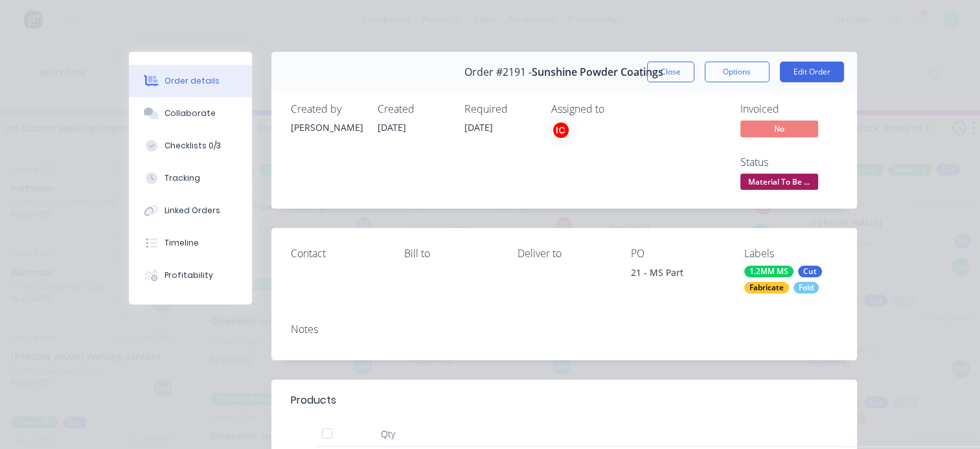
click at [764, 289] on div "Fabricate" at bounding box center [766, 288] width 45 height 12
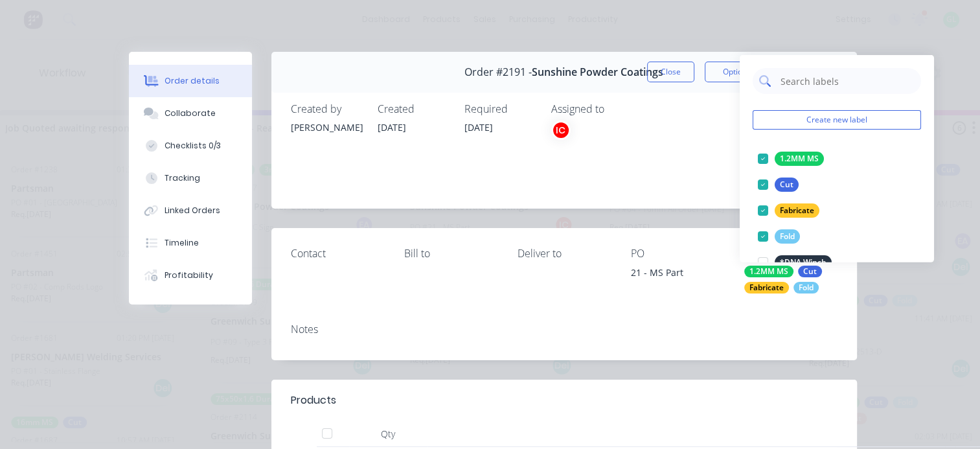
click at [790, 83] on input "text" at bounding box center [846, 81] width 135 height 26
type input "weld"
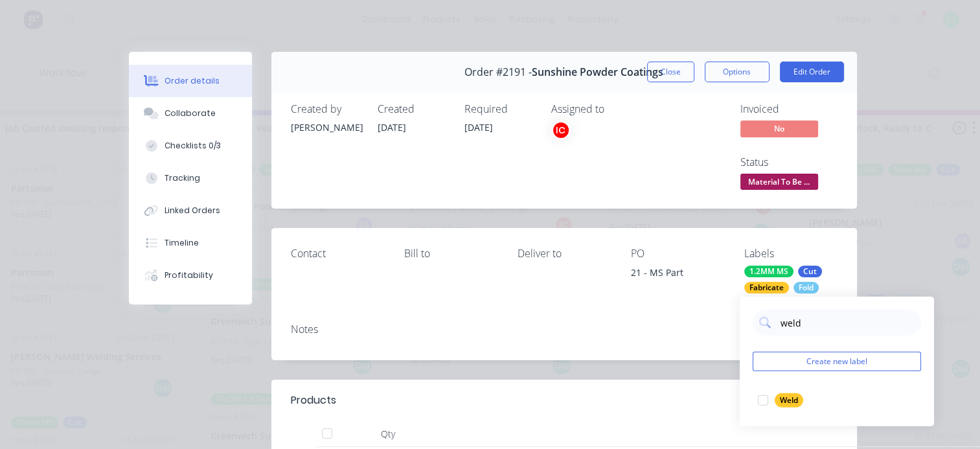
click at [762, 400] on div at bounding box center [763, 400] width 26 height 26
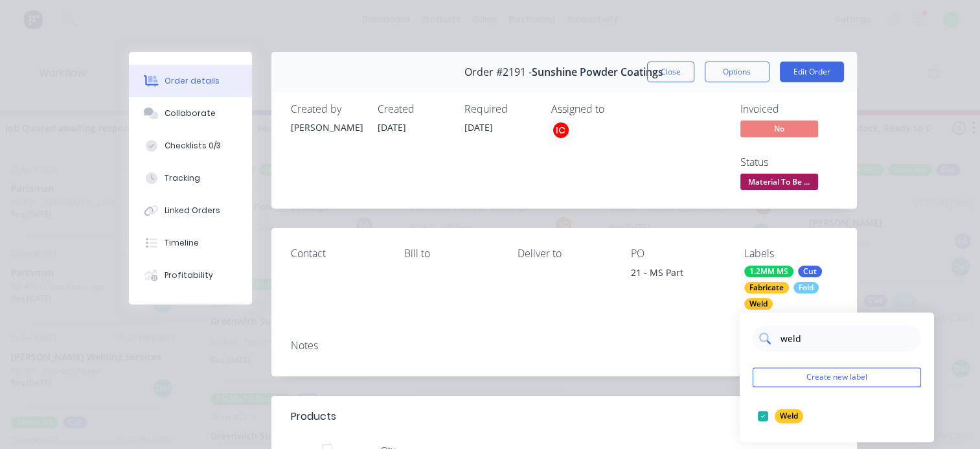
click at [800, 337] on input "weld" at bounding box center [846, 338] width 135 height 26
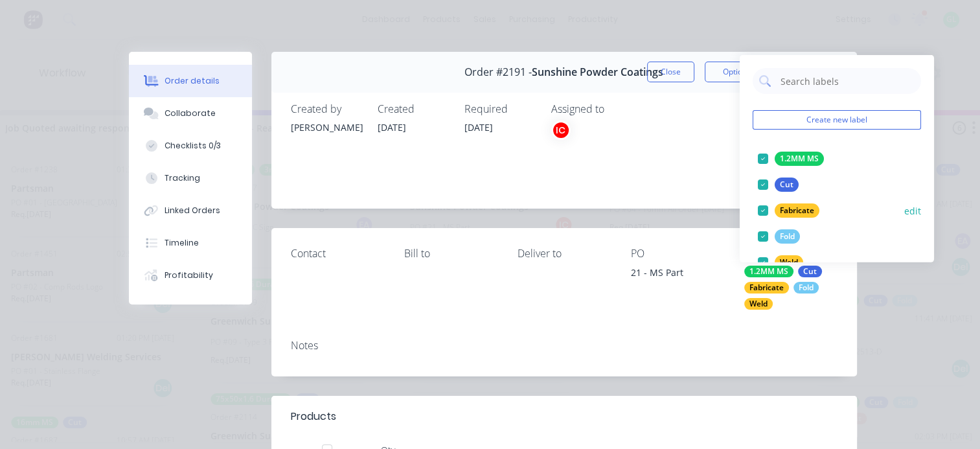
click at [760, 212] on div at bounding box center [763, 211] width 26 height 26
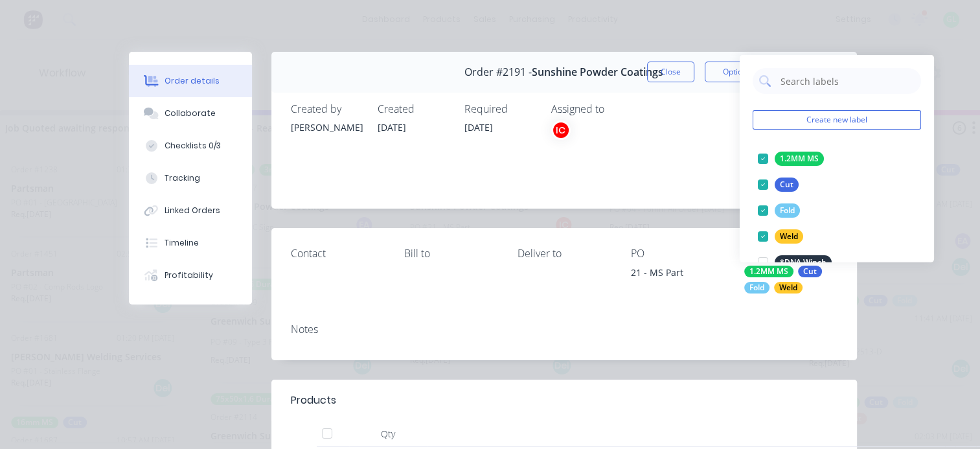
click at [628, 188] on div "Assigned to IC" at bounding box center [616, 148] width 130 height 90
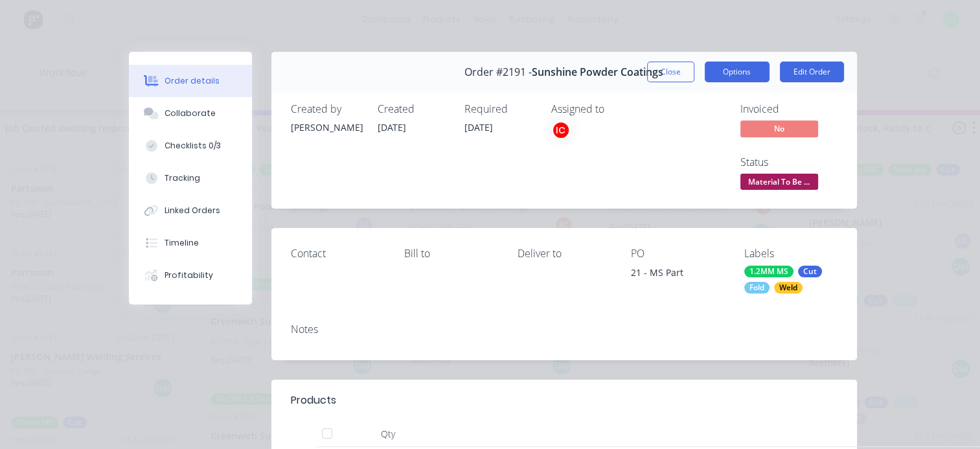
click at [741, 63] on button "Options" at bounding box center [737, 72] width 65 height 21
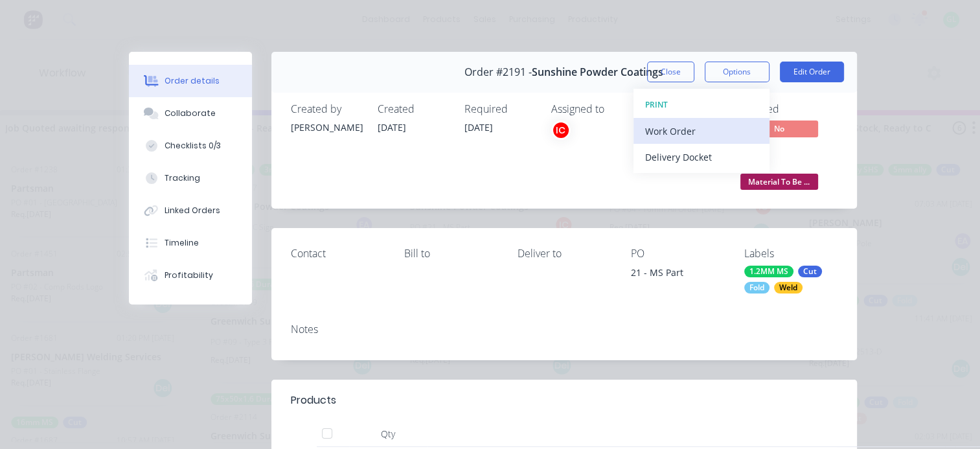
click at [663, 130] on div "Work Order" at bounding box center [701, 131] width 113 height 19
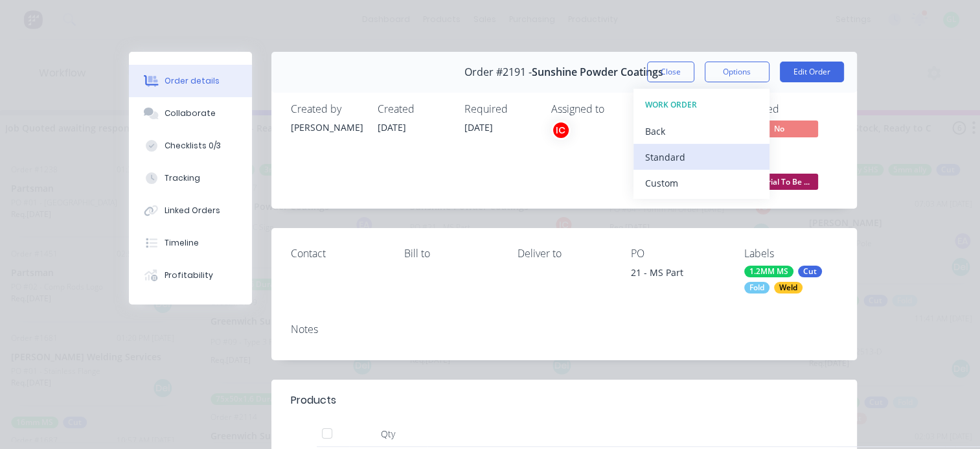
click at [656, 157] on div "Standard" at bounding box center [701, 157] width 113 height 19
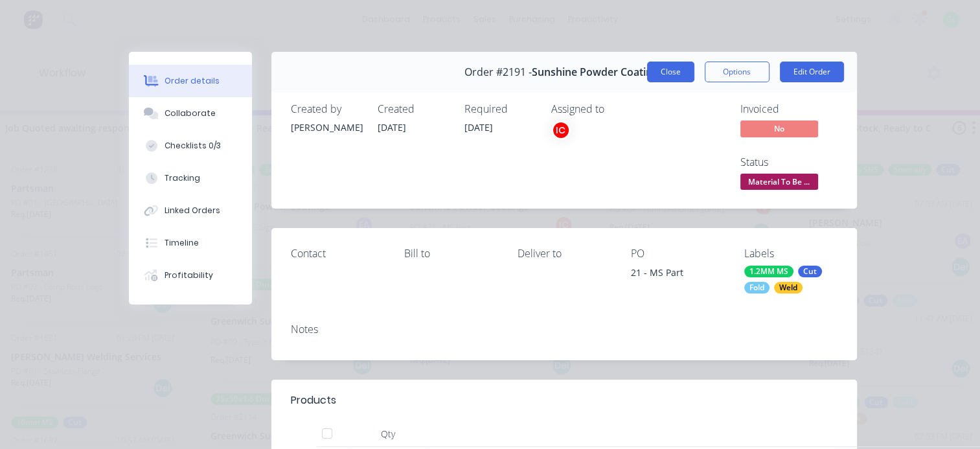
click at [664, 68] on button "Close" at bounding box center [670, 72] width 47 height 21
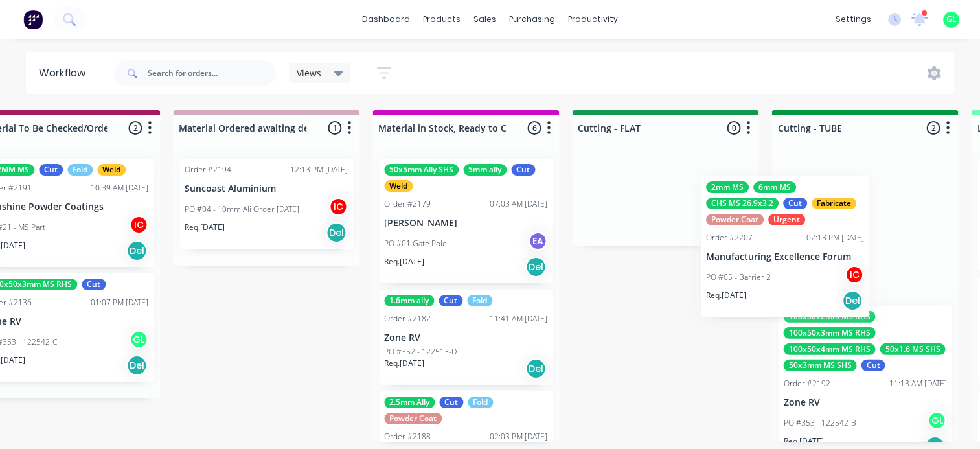
scroll to position [3, 1873]
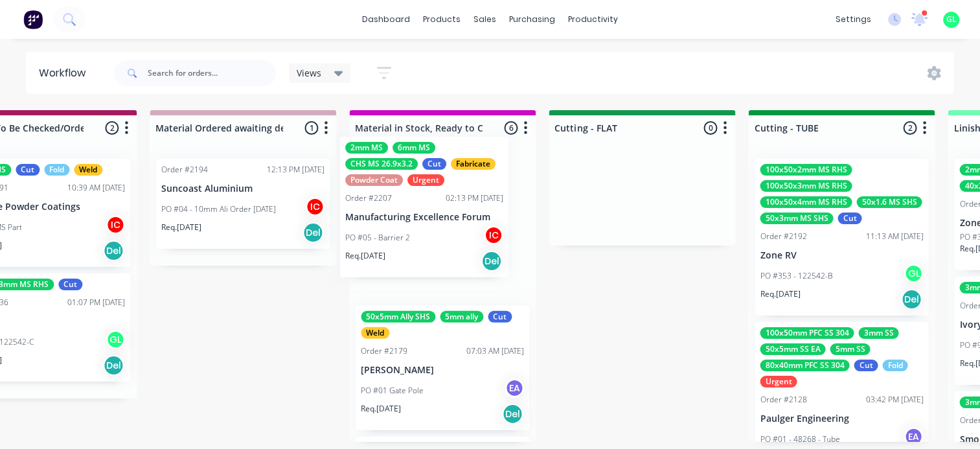
drag, startPoint x: 263, startPoint y: 256, endPoint x: 402, endPoint y: 240, distance: 139.5
click at [402, 240] on div "Submitted 22 Status colour #273444 hex #273444 Save Cancel Summaries Total orde…" at bounding box center [699, 276] width 5165 height 332
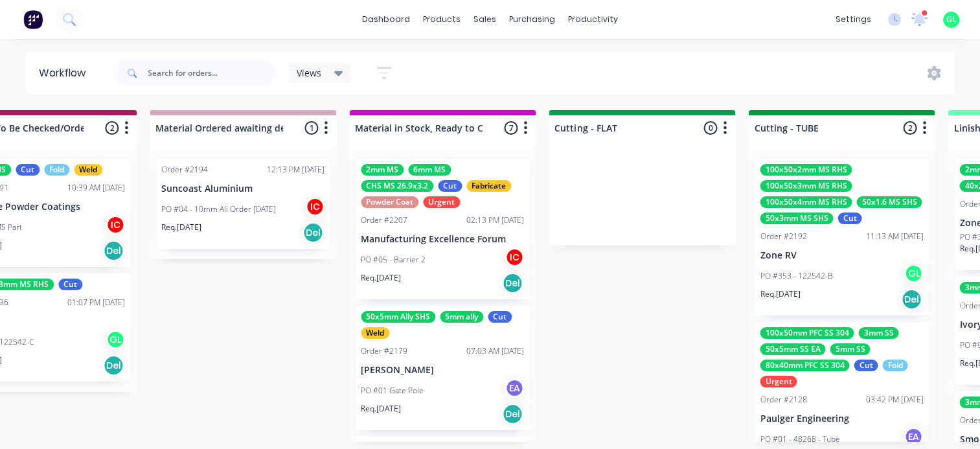
scroll to position [522, 0]
click at [430, 262] on div "PO #05 - Barrier 2 IC" at bounding box center [442, 259] width 163 height 25
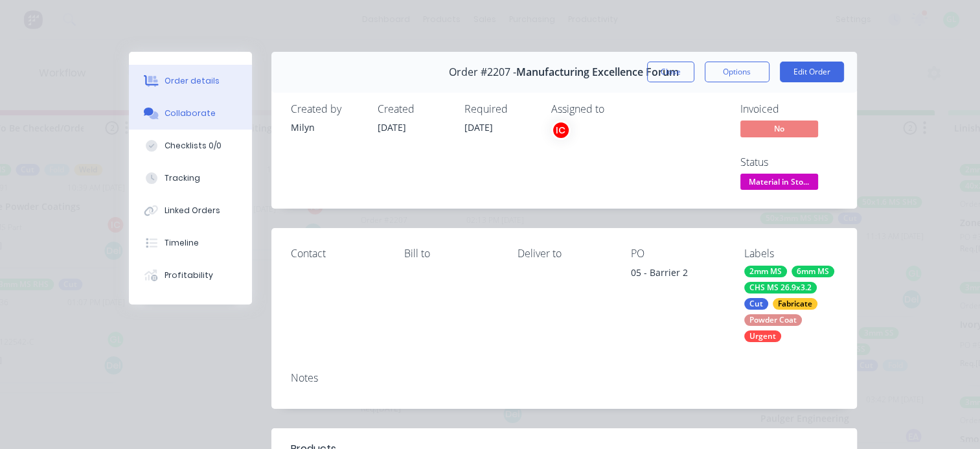
click at [187, 118] on div "Collaborate" at bounding box center [189, 114] width 51 height 12
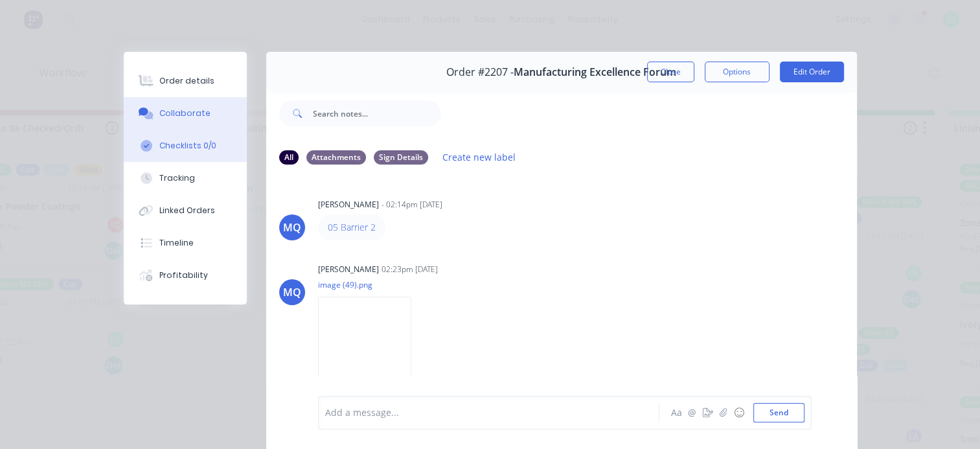
click at [167, 142] on div "Checklists 0/0" at bounding box center [187, 146] width 57 height 12
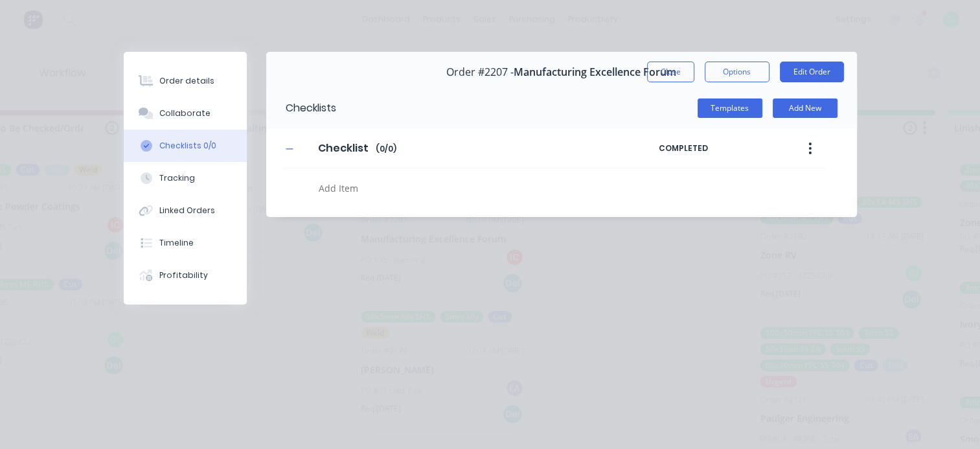
click at [350, 179] on textarea at bounding box center [477, 188] width 329 height 19
type textarea "x"
type textarea "c"
type textarea "x"
type textarea "cu"
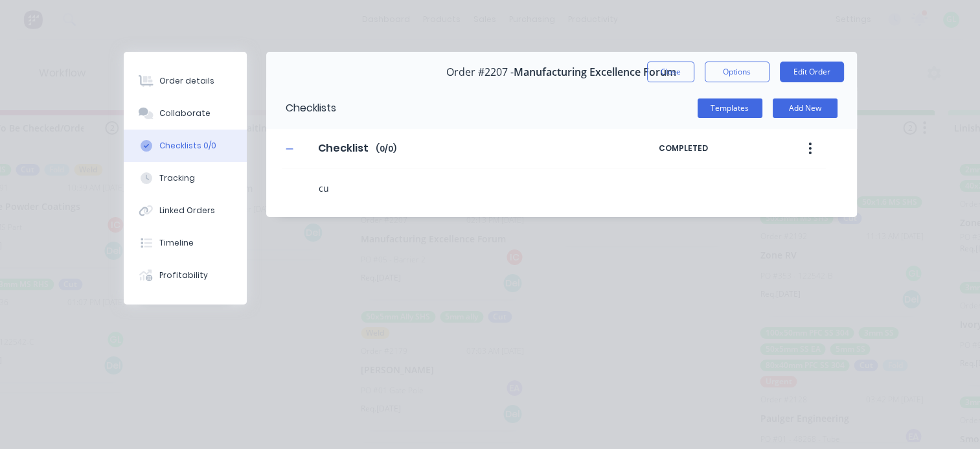
type textarea "x"
type textarea "cut"
type textarea "x"
type textarea "f"
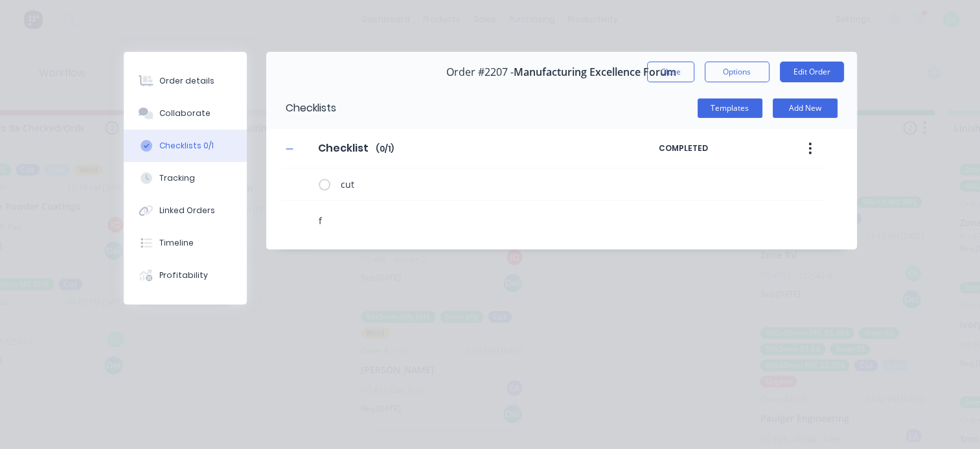
type textarea "x"
type textarea "fo"
type textarea "x"
type textarea "fol"
type textarea "x"
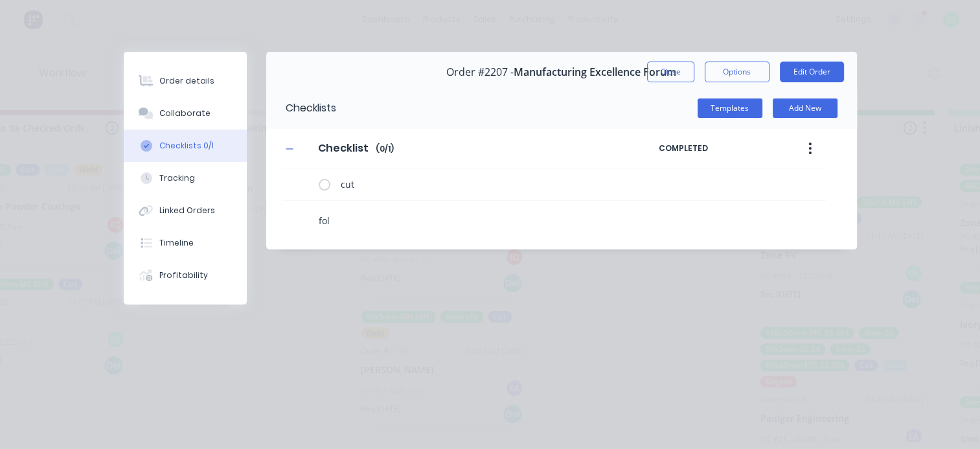
type textarea "fold"
type textarea "x"
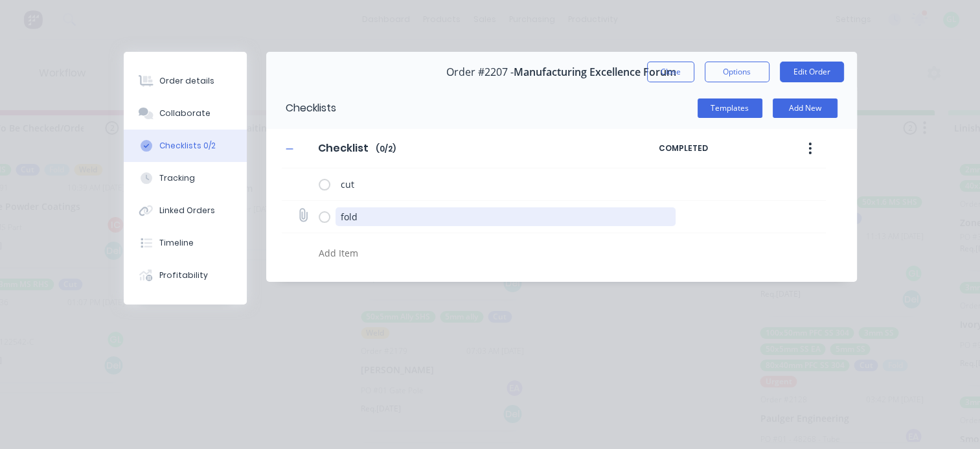
click at [350, 212] on textarea "fold" at bounding box center [505, 216] width 340 height 19
type textarea "x"
type textarea "w"
type textarea "x"
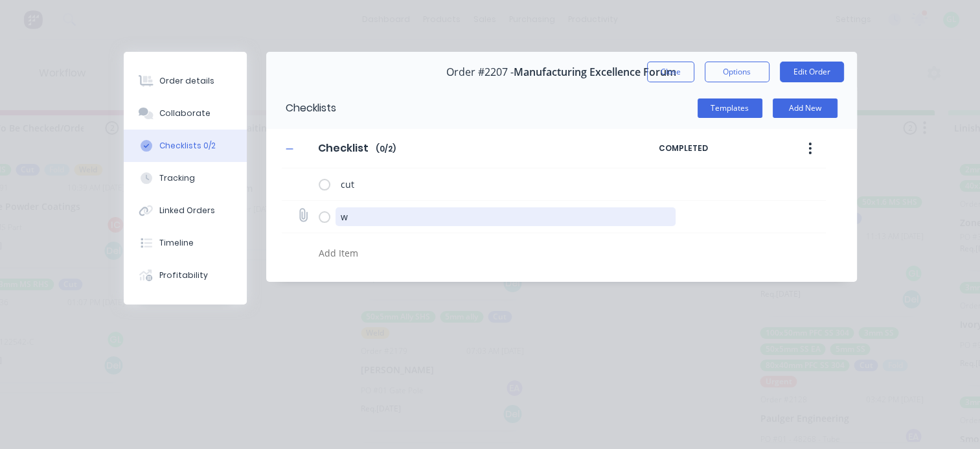
type textarea "we"
type textarea "x"
type textarea "wel"
type textarea "x"
type textarea "weld"
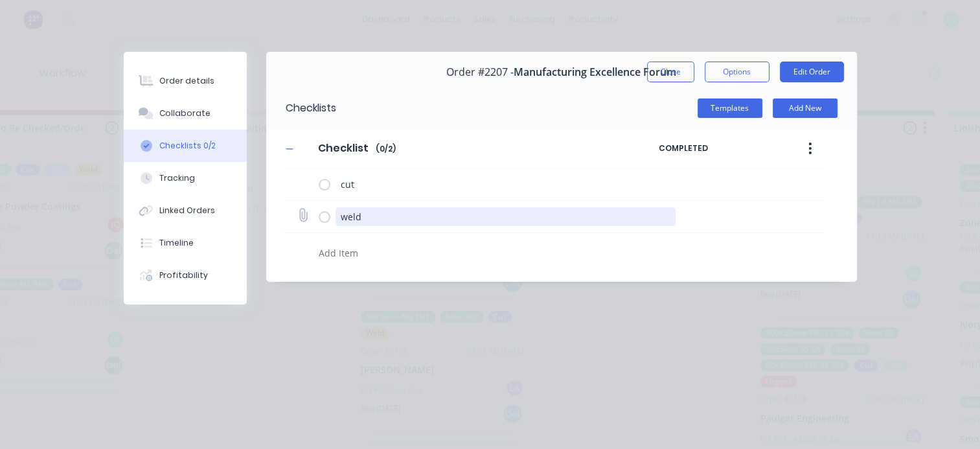
type textarea "x"
type textarea "t"
type textarea "x"
type textarea "ta"
type textarea "x"
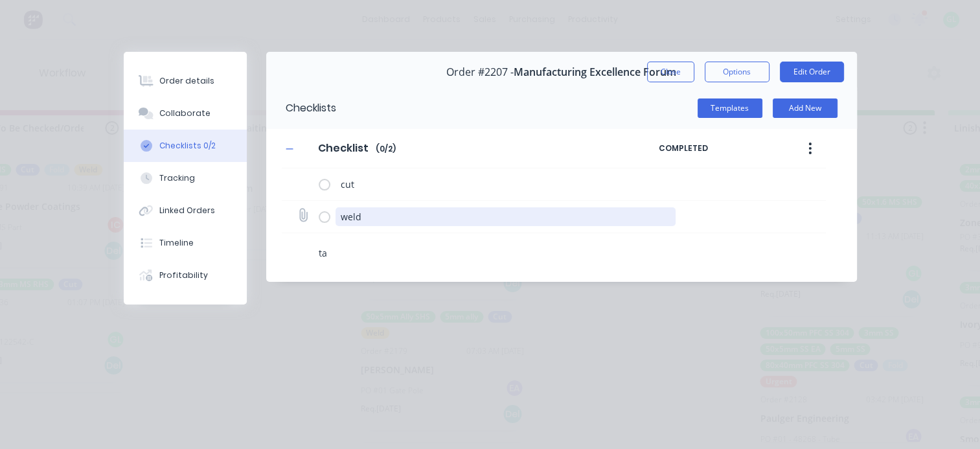
type textarea "tap"
type textarea "x"
type textarea "tap"
type textarea "x"
type textarea "tap m"
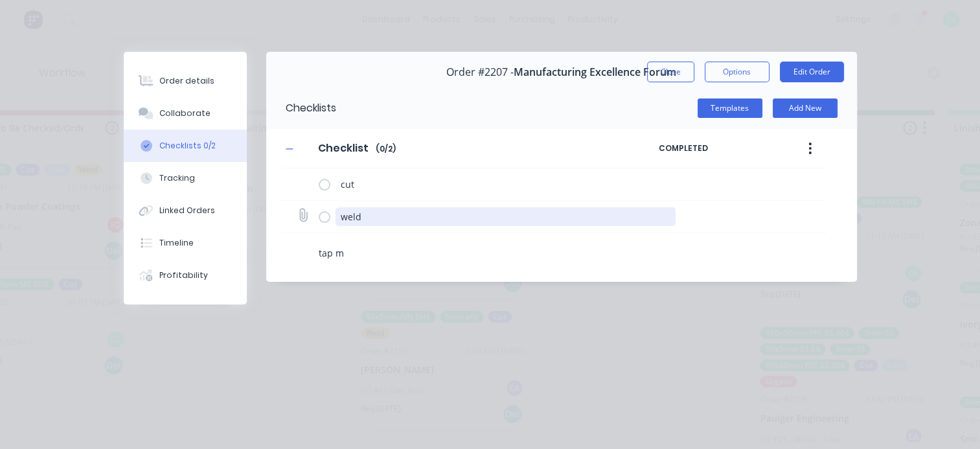
type textarea "x"
type textarea "tap"
type textarea "x"
type textarea "tap M5"
type textarea "x"
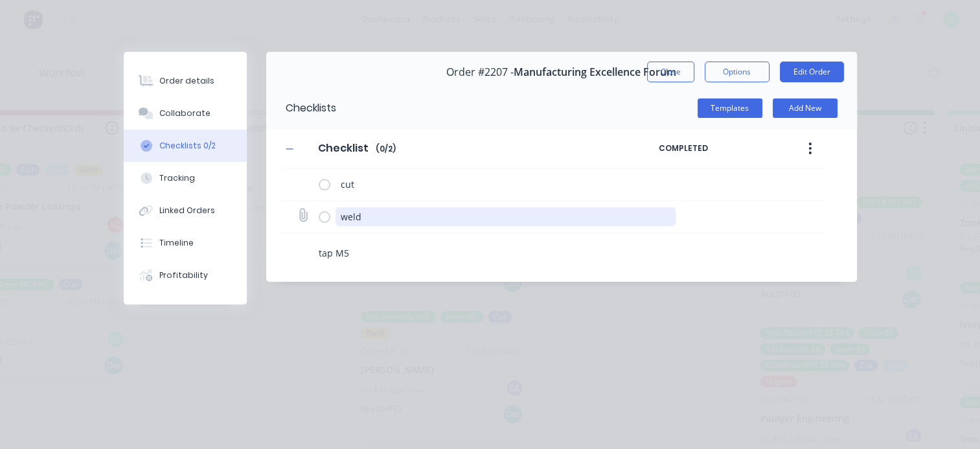
type textarea "tap M5-"
type textarea "x"
type textarea "tap M5-6"
type textarea "x"
type textarea "tap M5-6H"
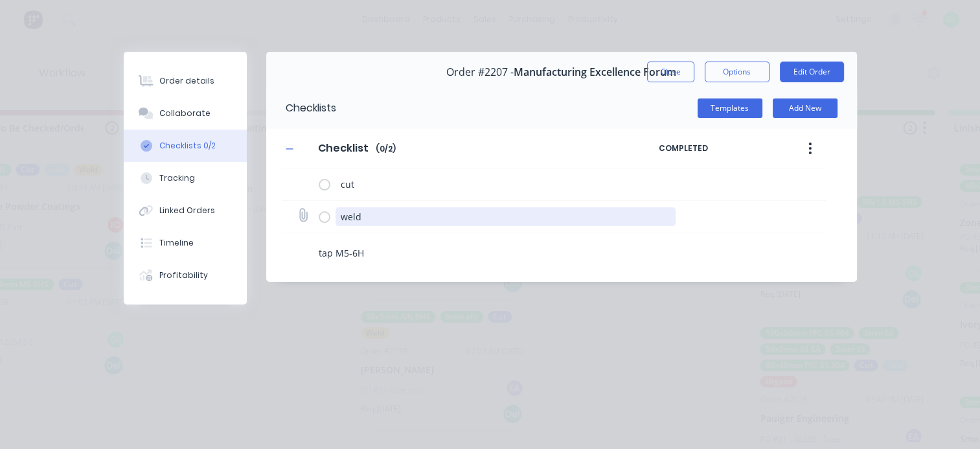
type textarea "x"
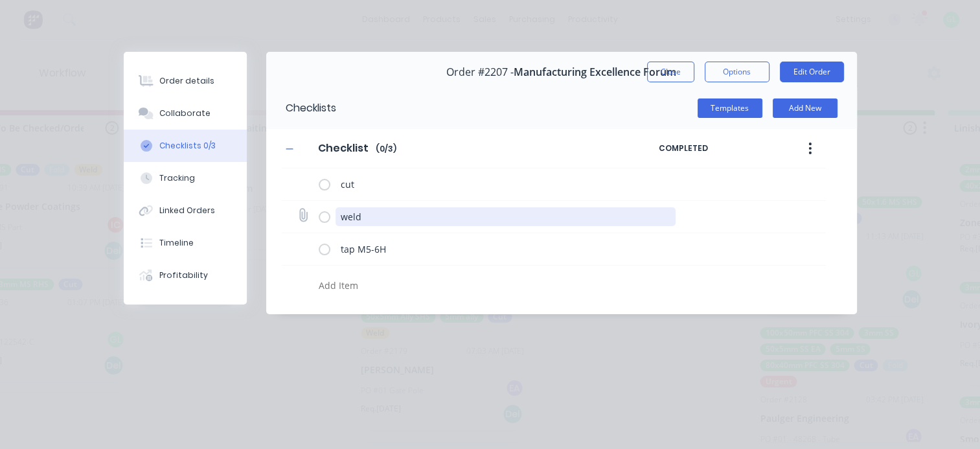
type textarea "x"
type textarea "P"
type textarea "x"
type textarea "Po"
type textarea "x"
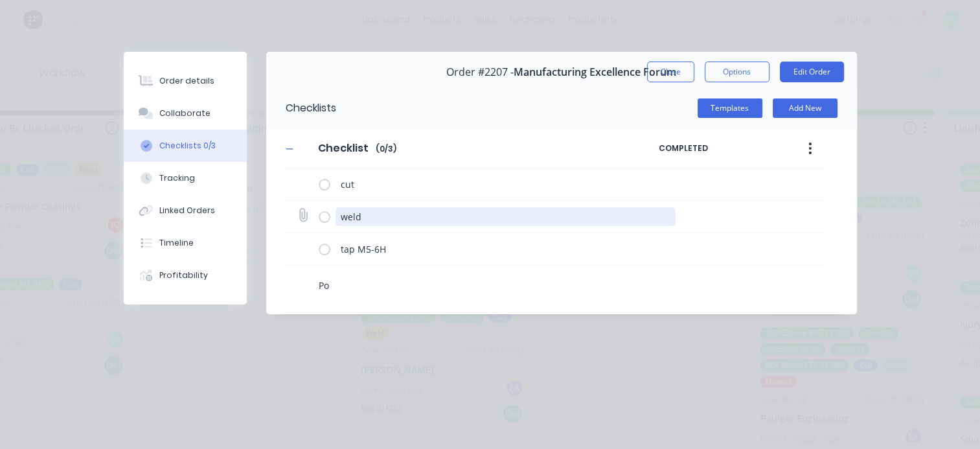
type textarea "Pow"
type textarea "x"
type textarea "Powd"
type textarea "x"
type textarea "Powde"
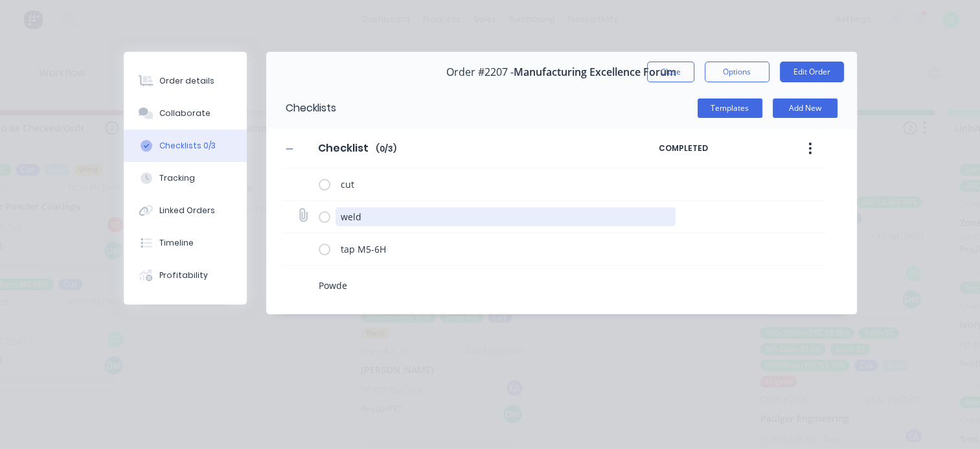
type textarea "x"
type textarea "Powder"
type textarea "x"
type textarea "Powderc"
type textarea "x"
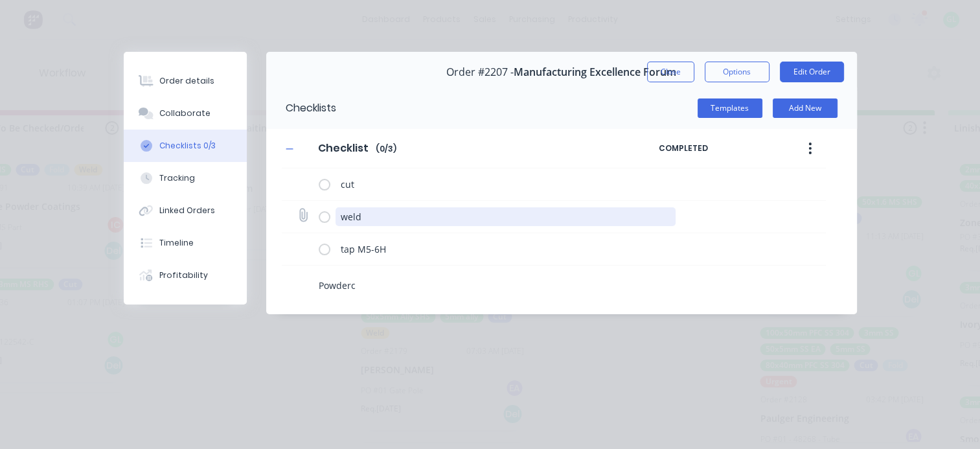
type textarea "Powderca"
type textarea "x"
type textarea "Powdercao"
type textarea "x"
type textarea "Powdercaot"
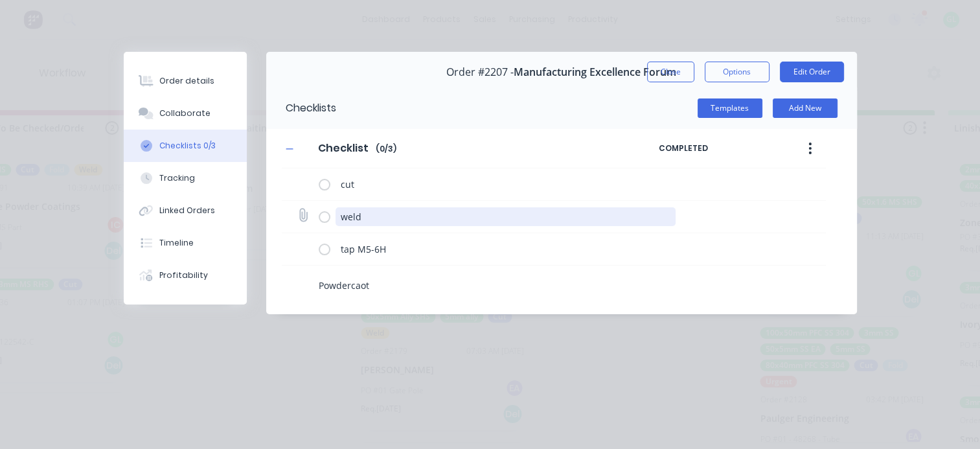
type textarea "x"
type textarea "Powdercao"
type textarea "x"
type textarea "Powderca"
type textarea "x"
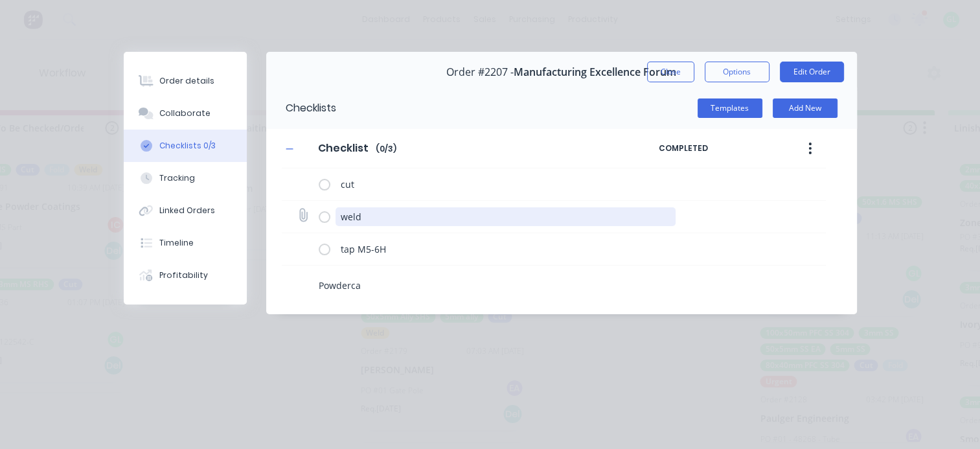
type textarea "Powderc"
type textarea "x"
type textarea "Powderco"
type textarea "x"
type textarea "Powdercoa"
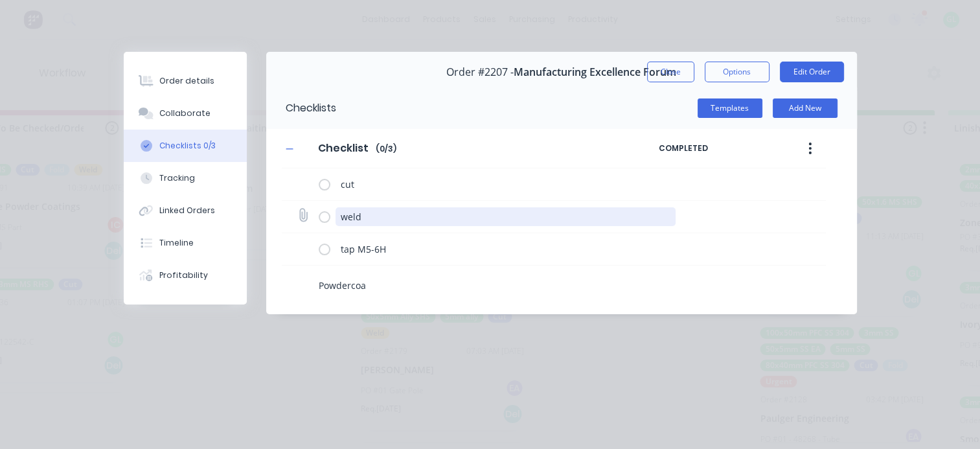
type textarea "x"
type textarea "Powdercoat"
type textarea "x"
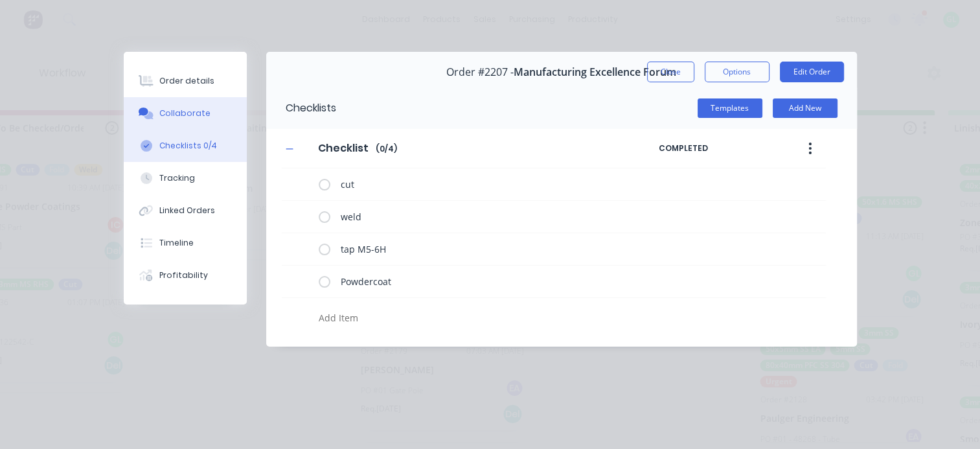
type textarea "x"
click at [183, 113] on div "Collaborate" at bounding box center [184, 114] width 51 height 12
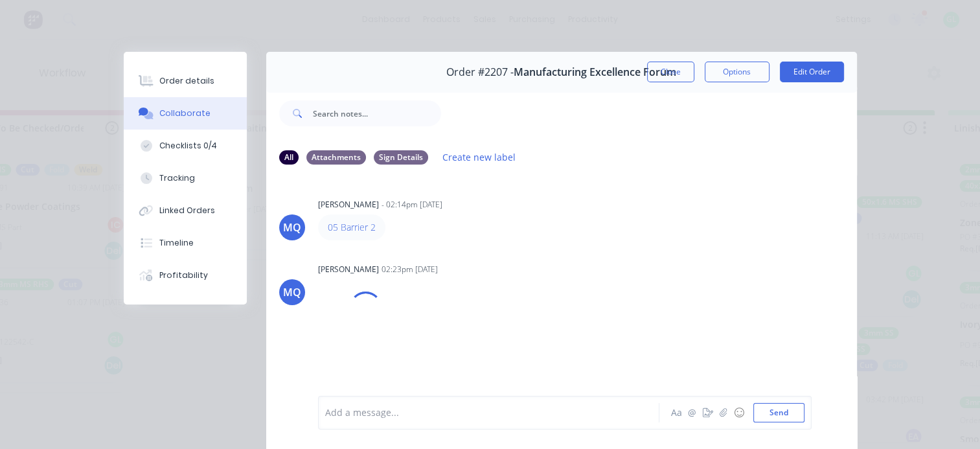
click at [370, 407] on div at bounding box center [492, 413] width 333 height 14
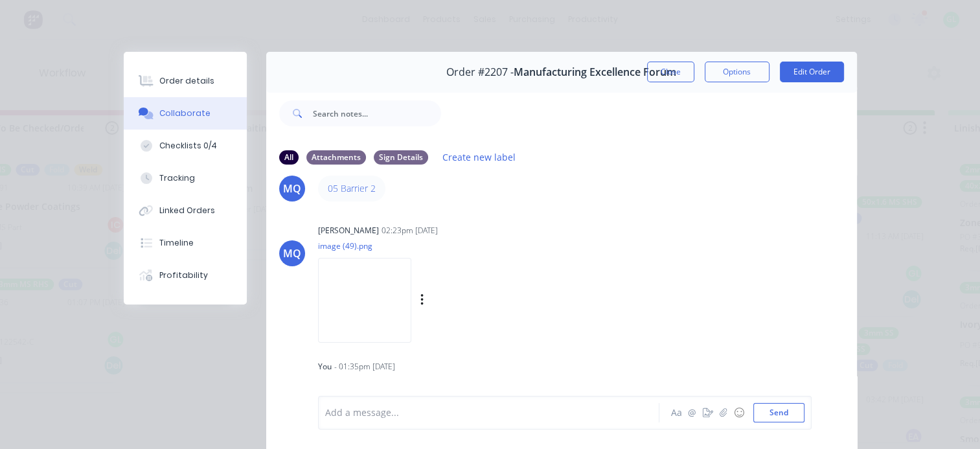
scroll to position [73, 0]
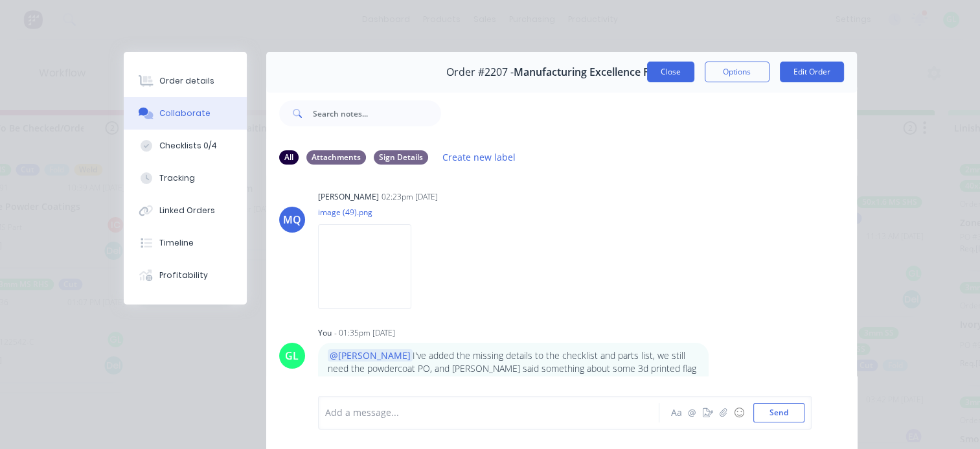
click at [657, 73] on button "Close" at bounding box center [670, 72] width 47 height 21
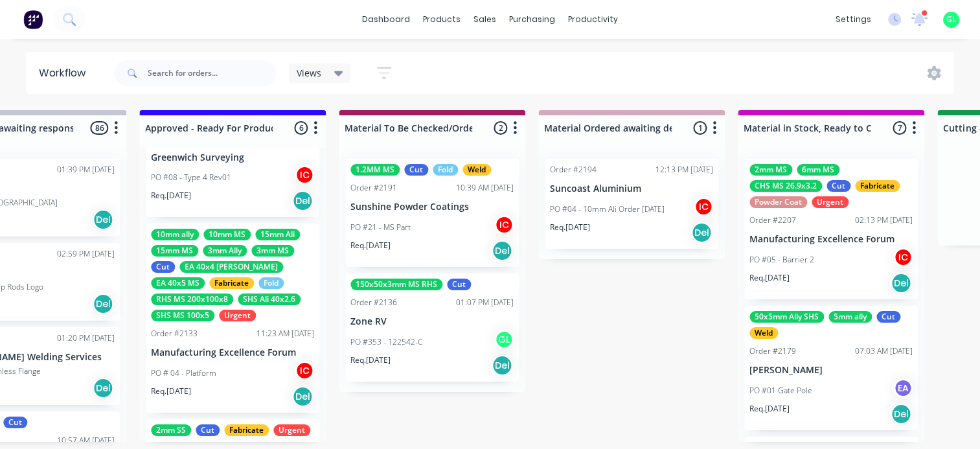
scroll to position [0, 0]
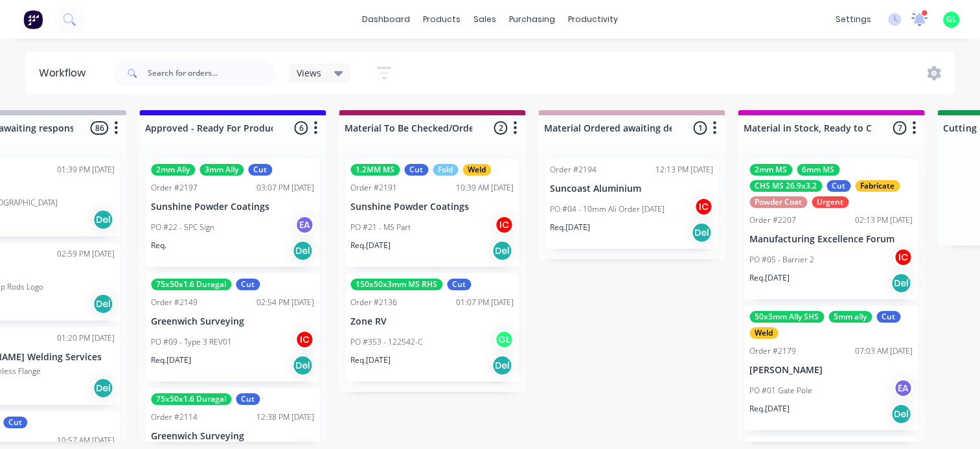
click at [912, 15] on icon at bounding box center [919, 19] width 16 height 13
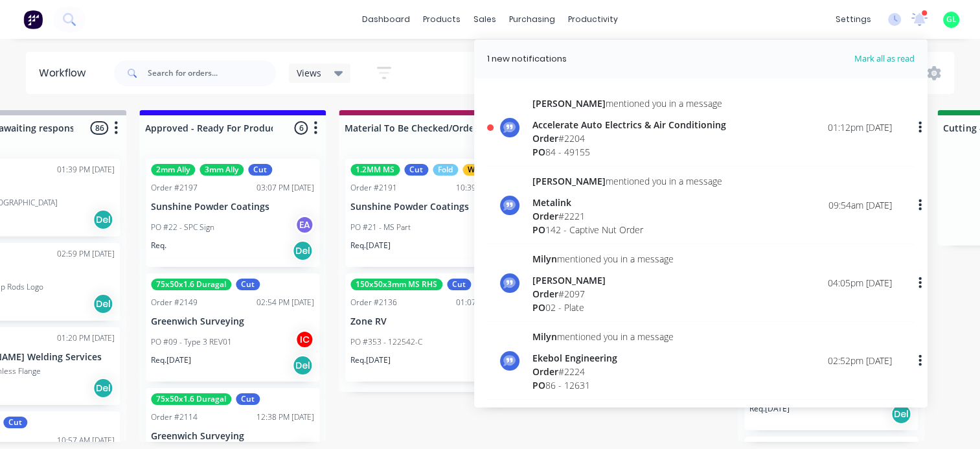
click at [600, 121] on div "Accelerate Auto Electrics & Air Conditioning" at bounding box center [629, 125] width 194 height 14
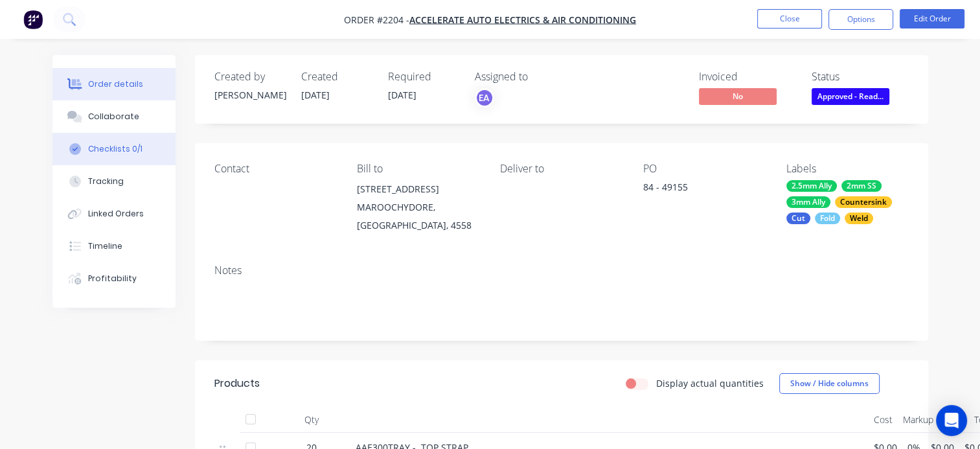
click at [116, 148] on div "Checklists 0/1" at bounding box center [115, 149] width 54 height 12
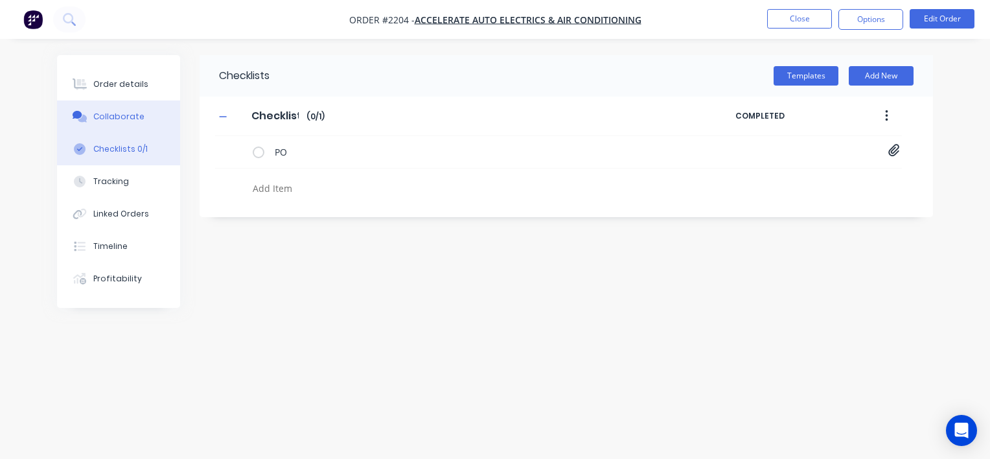
click at [120, 116] on div "Collaborate" at bounding box center [118, 117] width 51 height 12
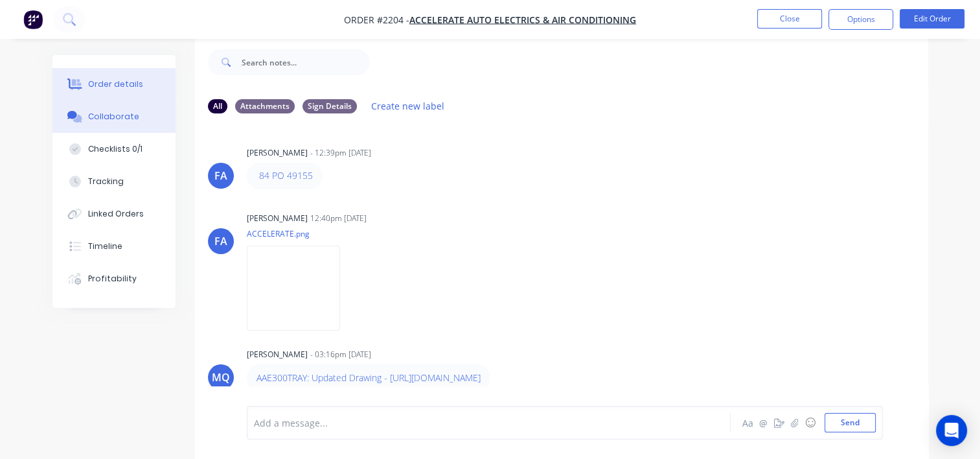
click at [122, 88] on div "Order details" at bounding box center [115, 84] width 55 height 12
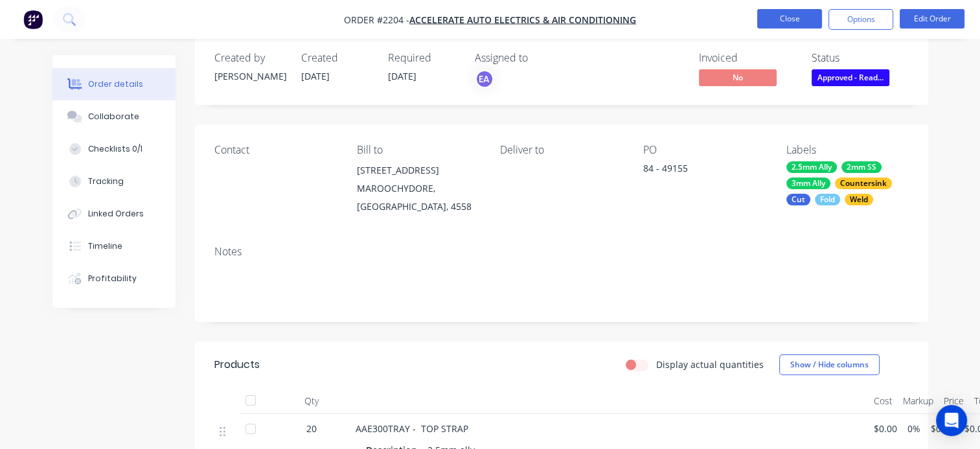
click at [784, 14] on button "Close" at bounding box center [789, 18] width 65 height 19
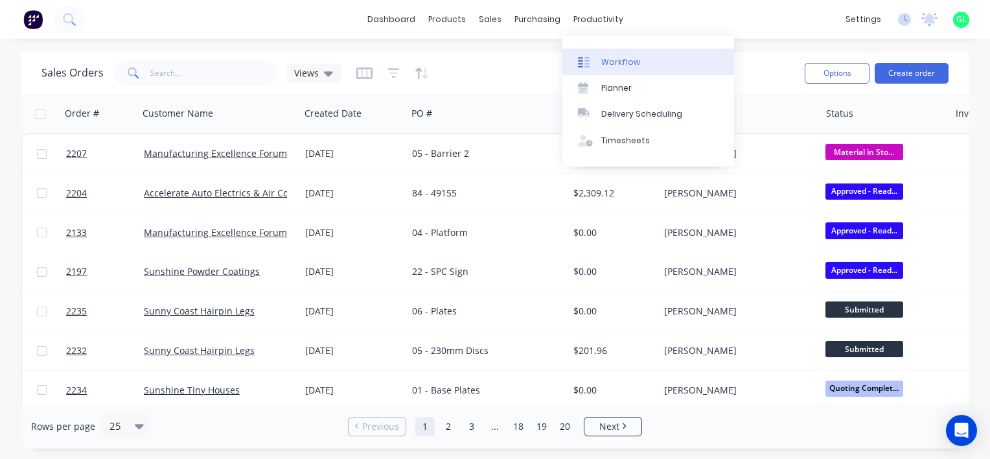
click at [625, 63] on div "Workflow" at bounding box center [620, 62] width 39 height 12
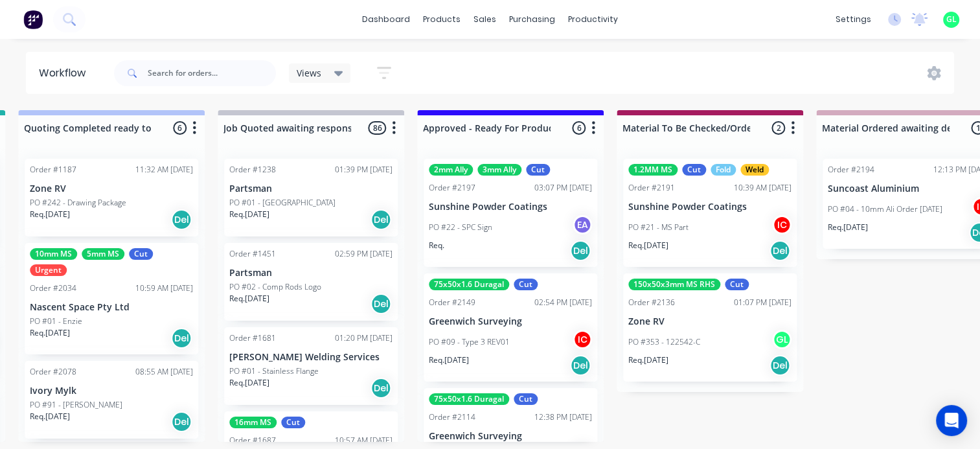
scroll to position [0, 1360]
